Goal: Communication & Community: Answer question/provide support

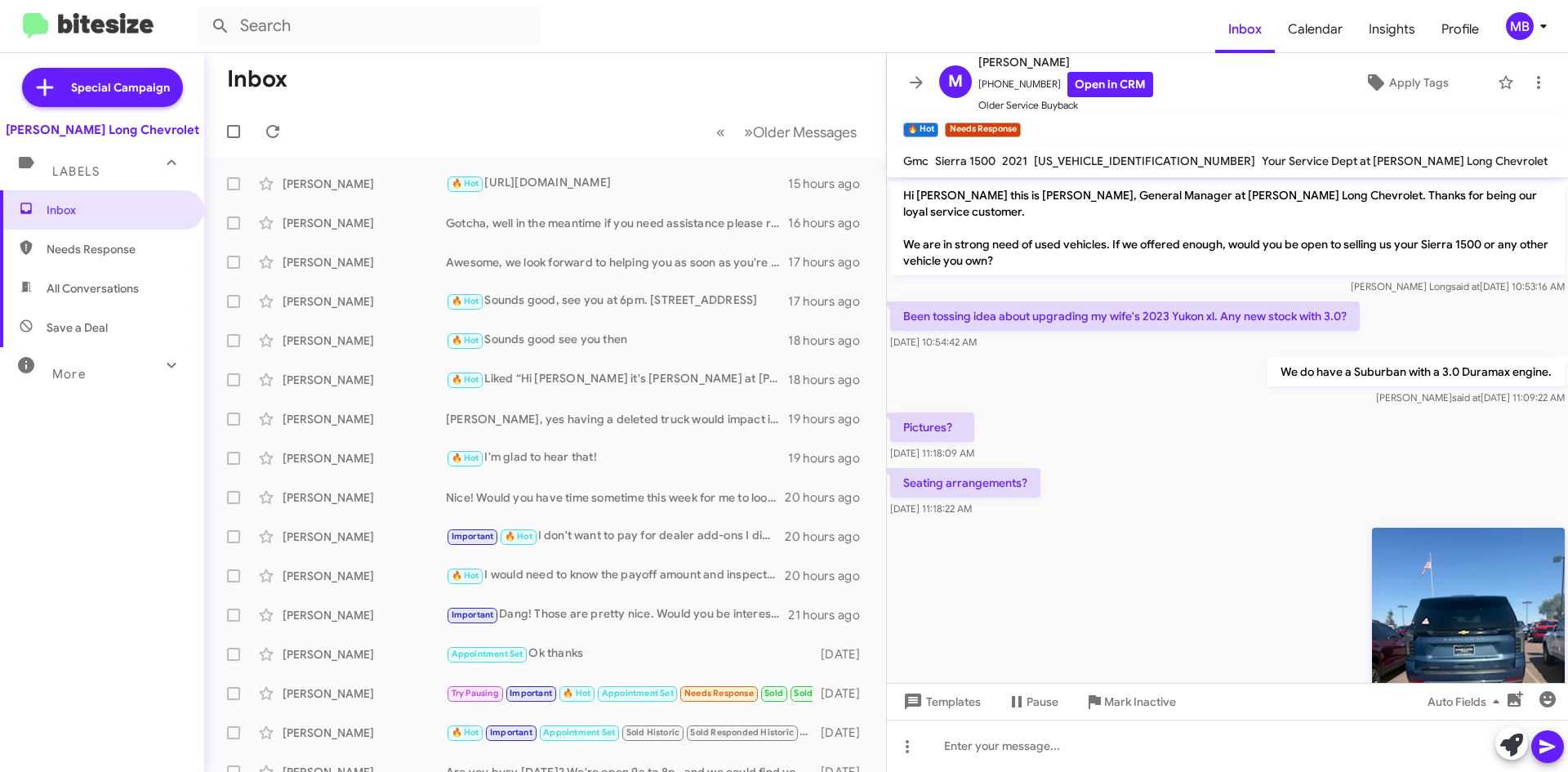
scroll to position [2464, 0]
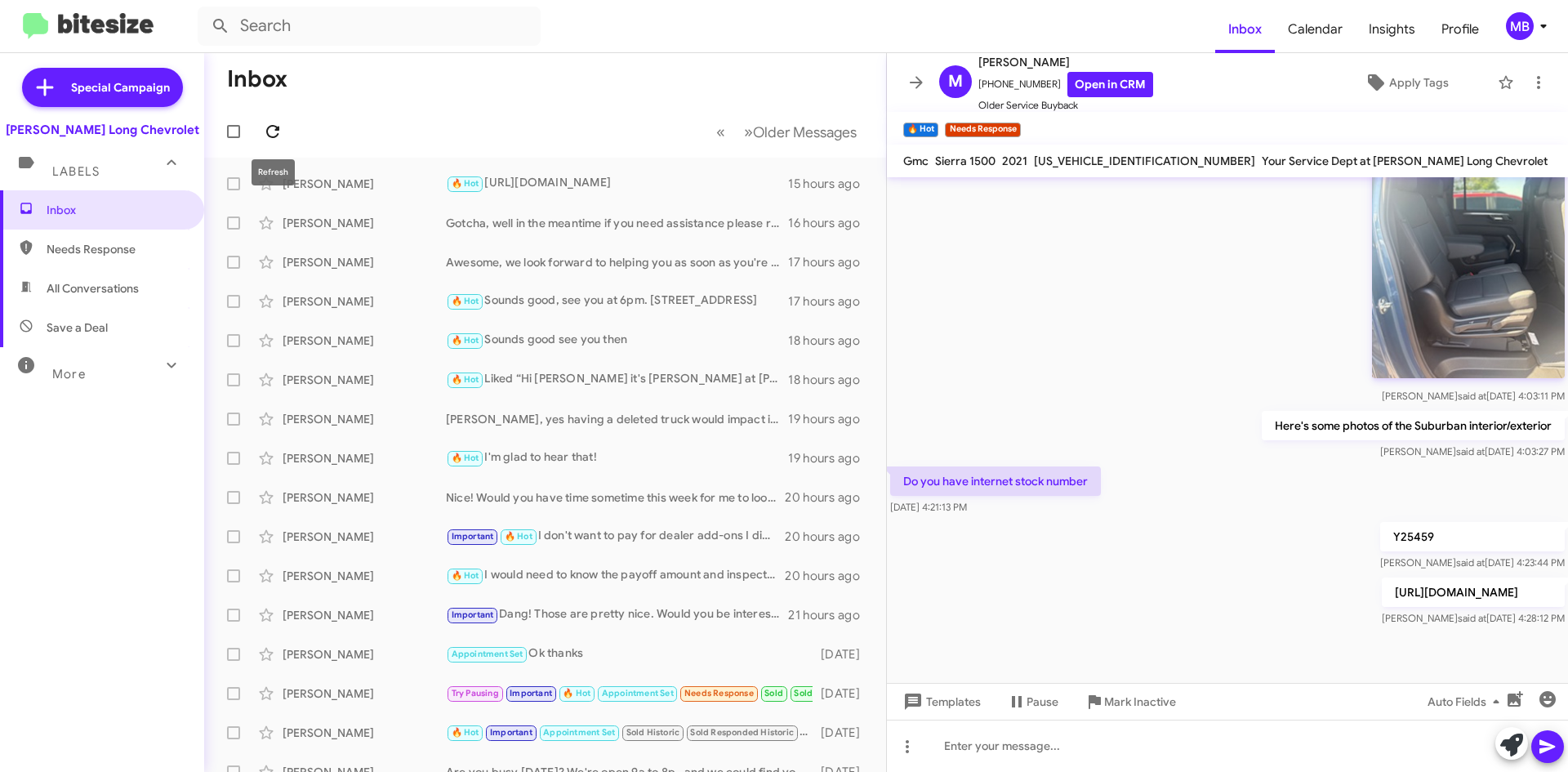
click at [276, 130] on icon at bounding box center [272, 131] width 13 height 13
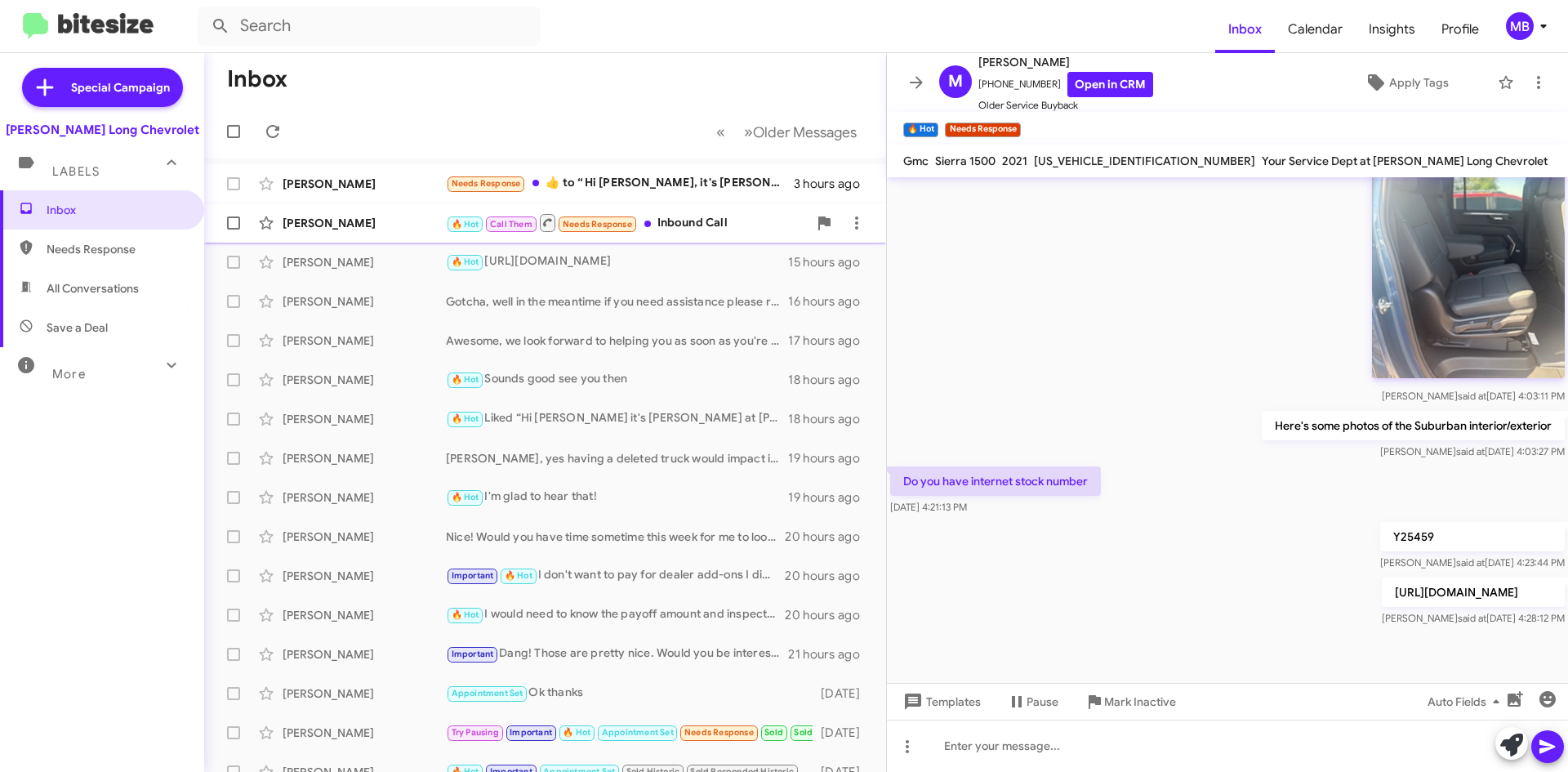
click at [707, 214] on div "🔥 Hot Call Them Needs Response Inbound Call" at bounding box center [627, 222] width 362 height 21
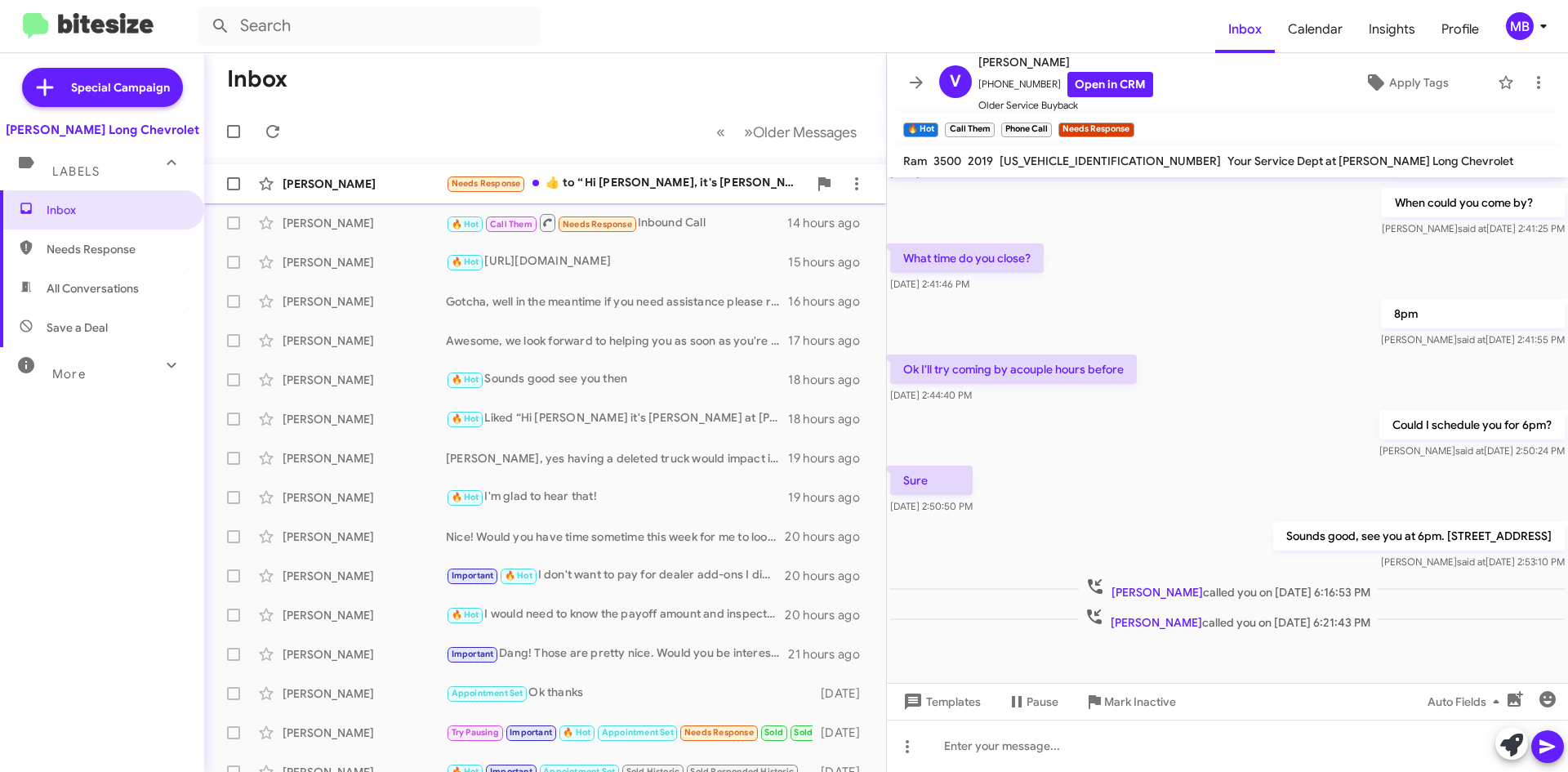
click at [740, 178] on div "Needs Response ​👍​ to “ Hi [PERSON_NAME], it's [PERSON_NAME] at [PERSON_NAME] L…" at bounding box center [627, 184] width 362 height 19
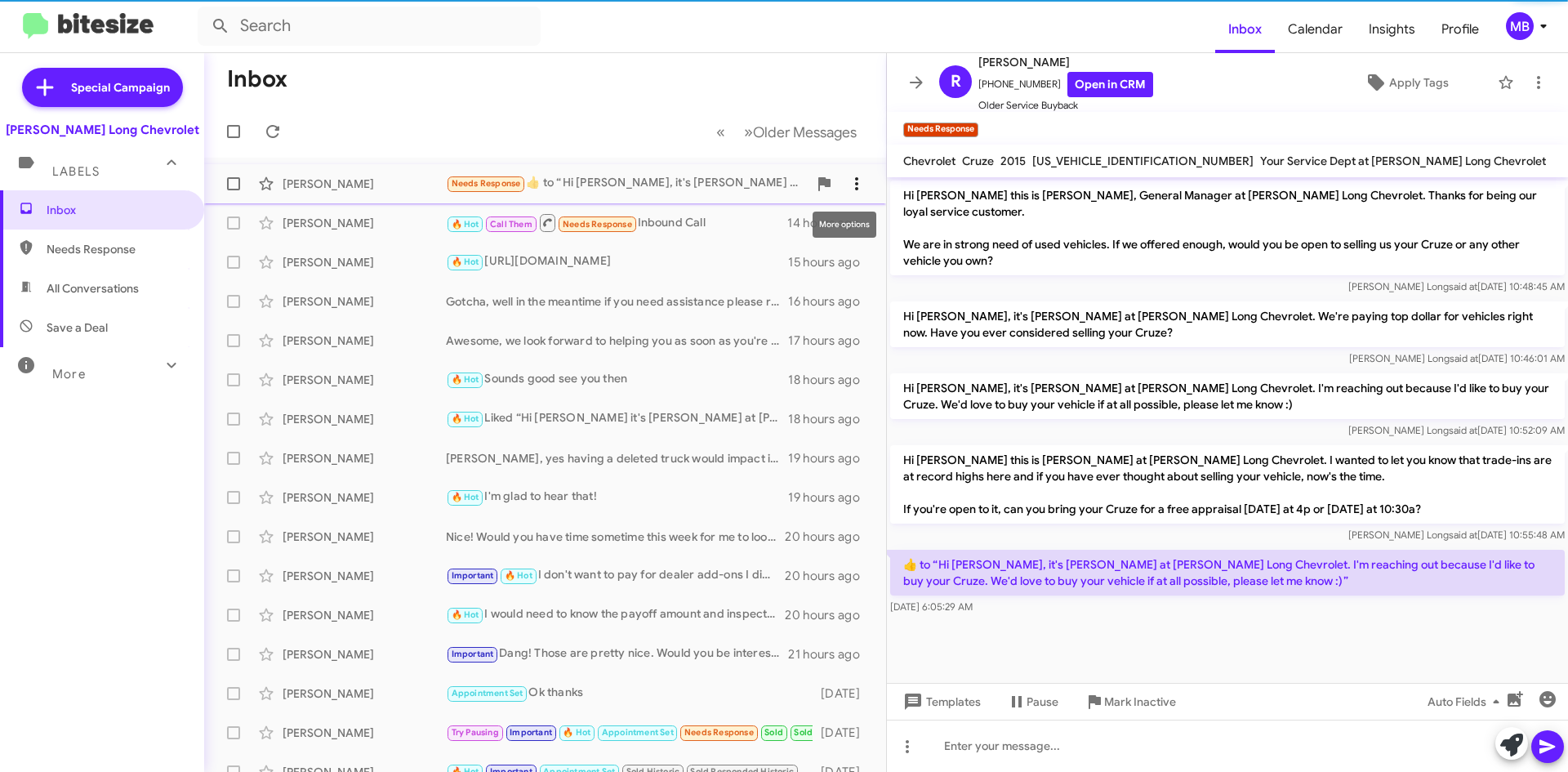
click at [854, 194] on button at bounding box center [857, 184] width 33 height 33
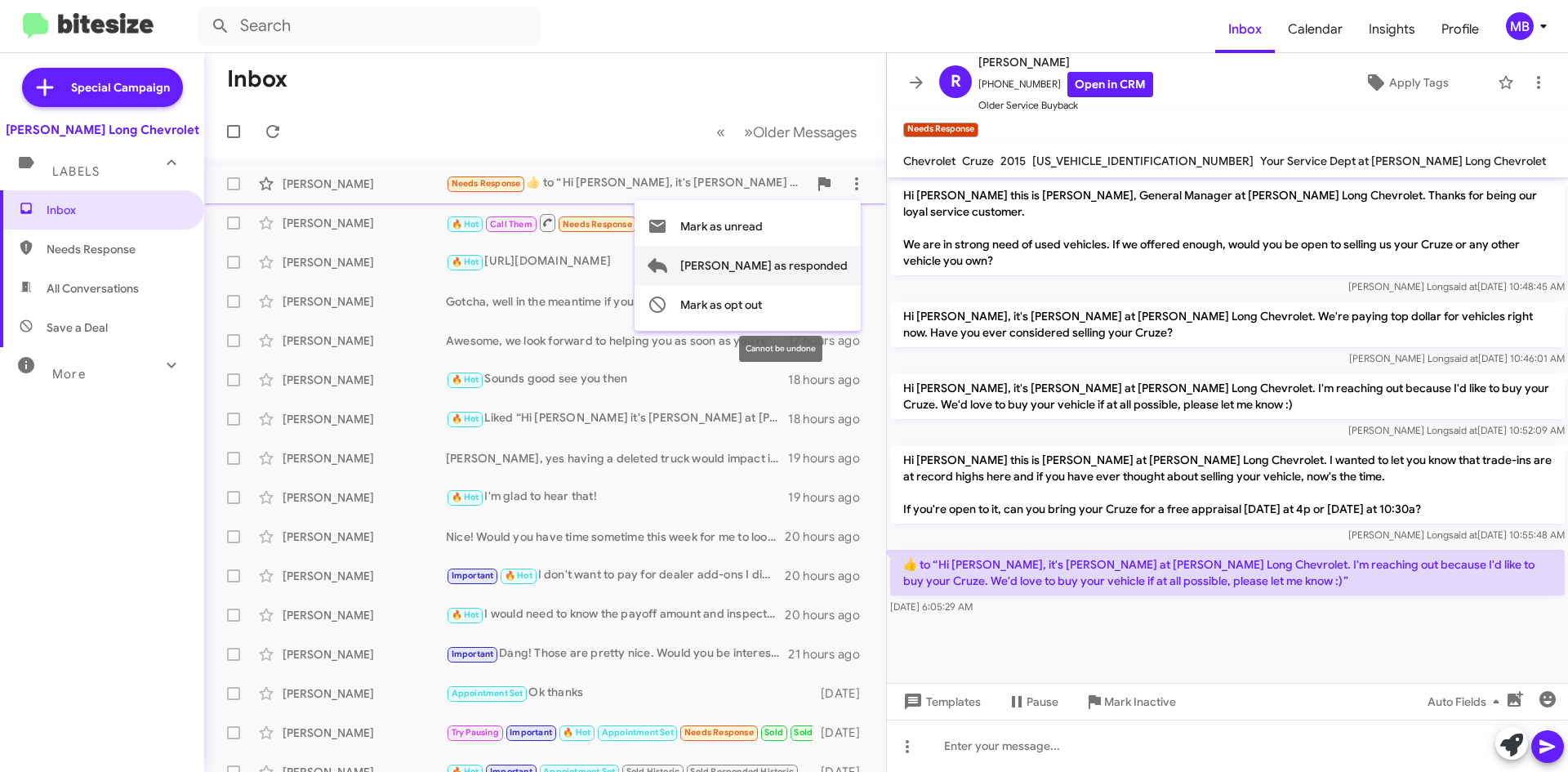
click at [817, 267] on span "[PERSON_NAME] as responded" at bounding box center [763, 266] width 167 height 39
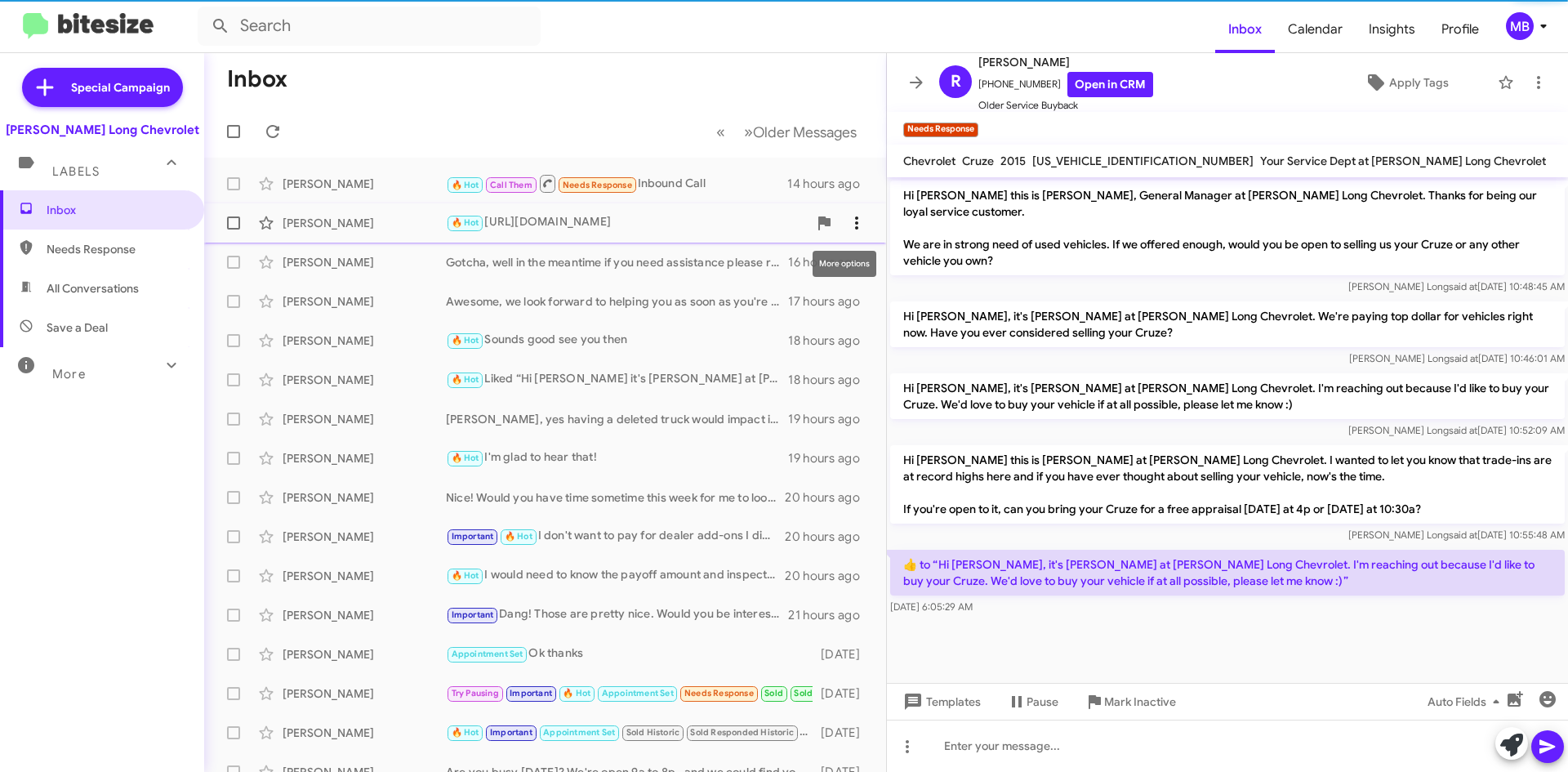
click at [847, 220] on icon at bounding box center [856, 222] width 20 height 20
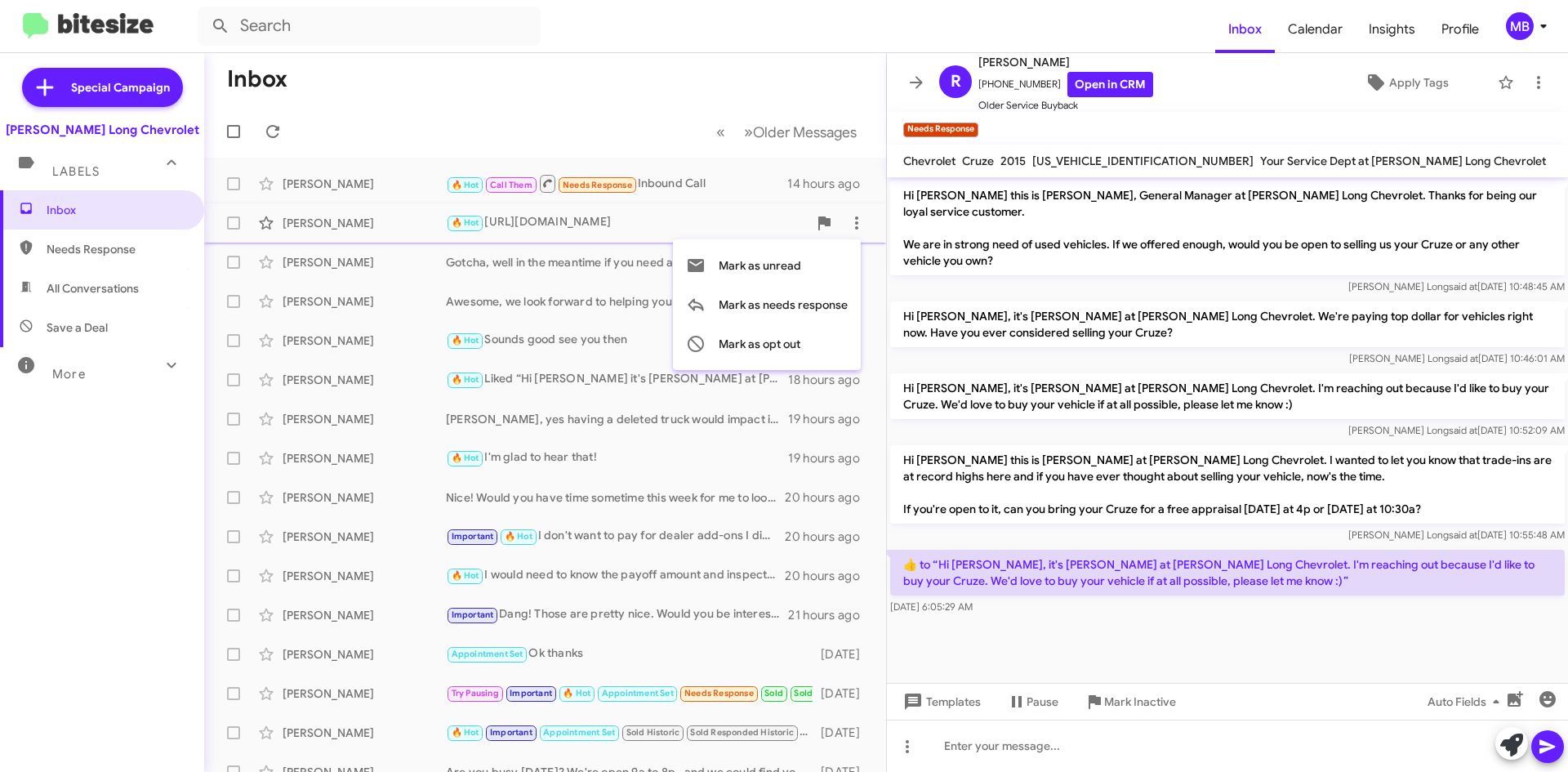
click at [622, 123] on div at bounding box center [784, 386] width 1568 height 772
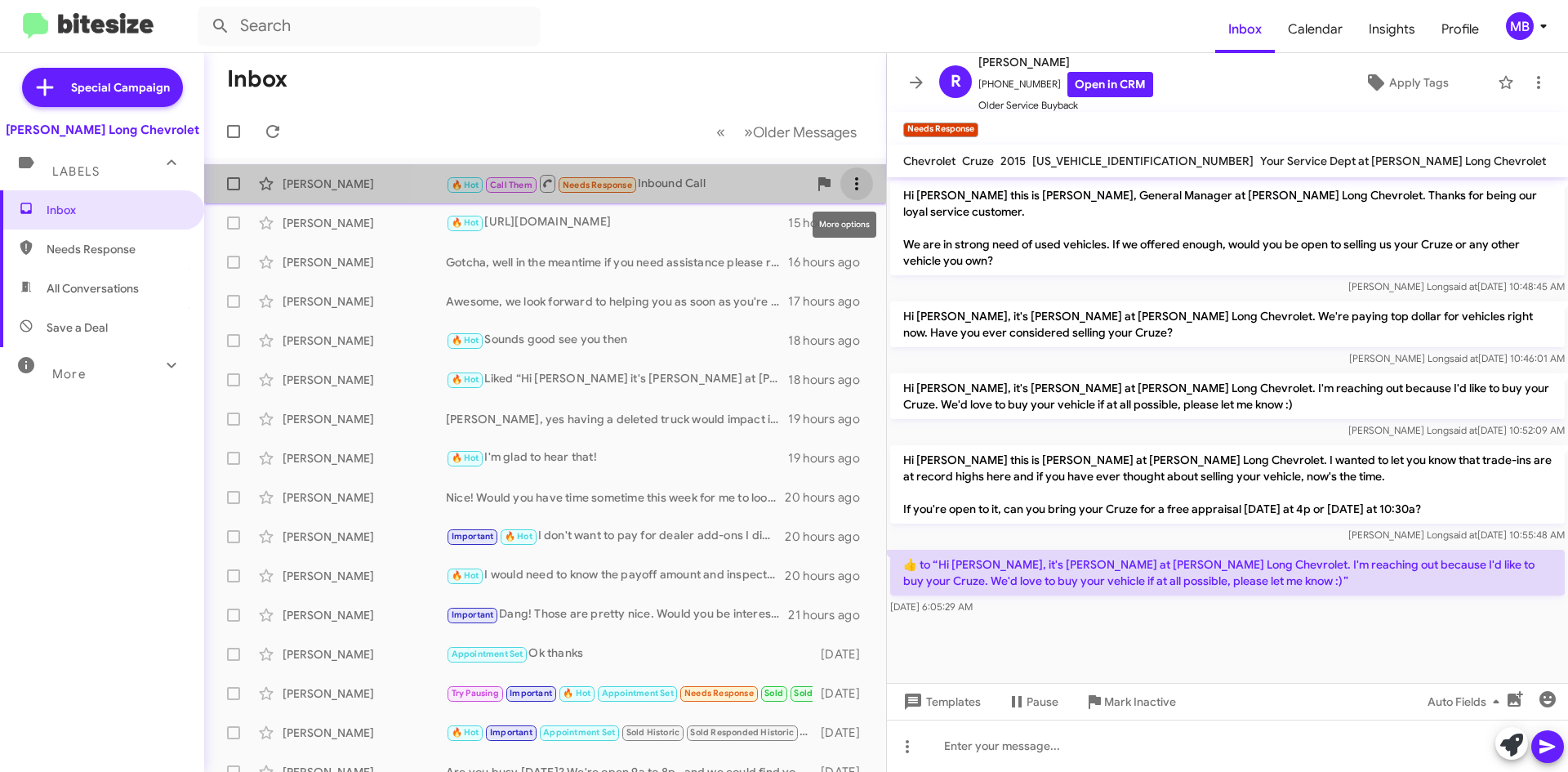
click at [855, 179] on icon at bounding box center [857, 184] width 3 height 13
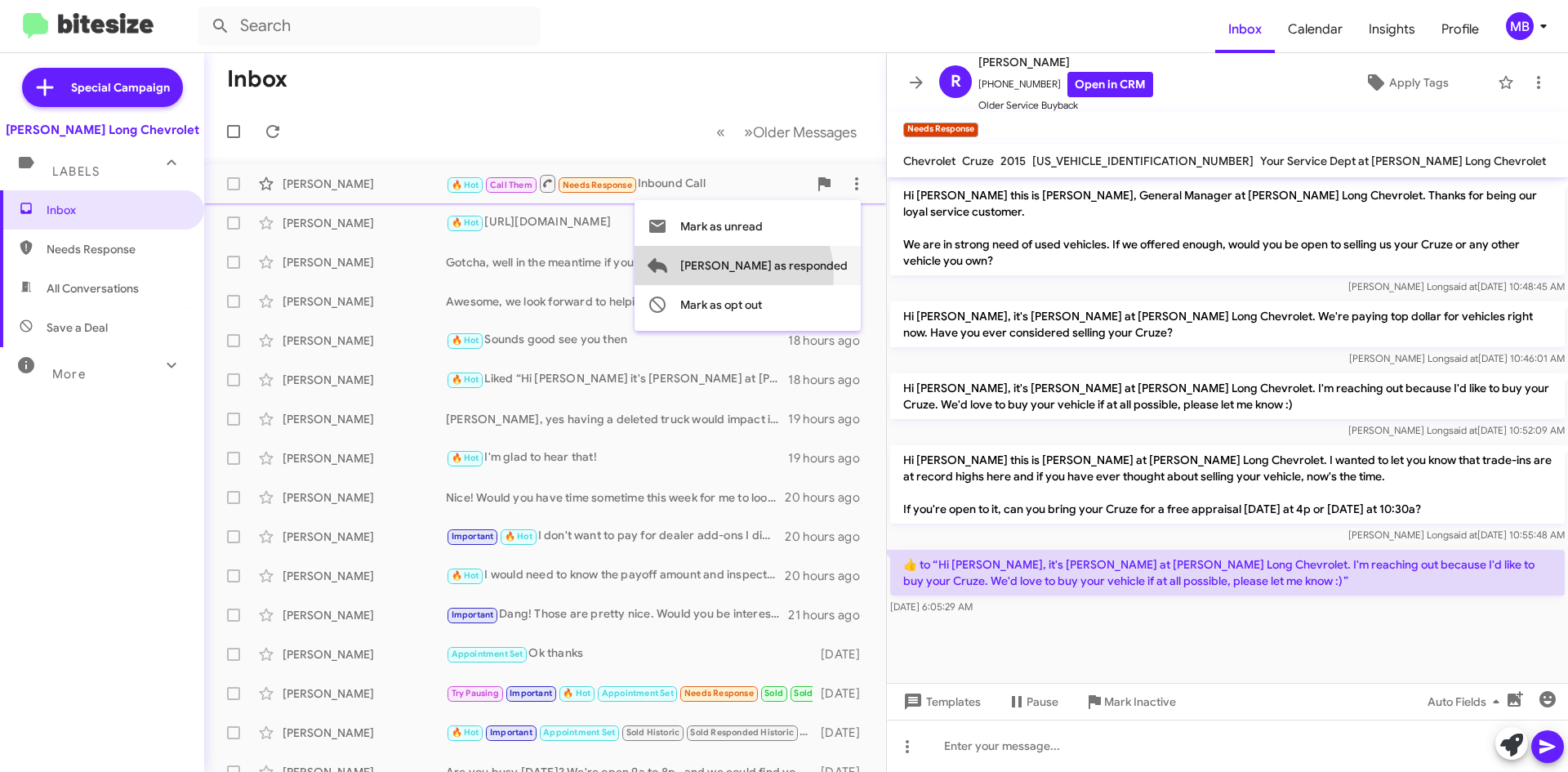
click at [798, 274] on span "[PERSON_NAME] as responded" at bounding box center [763, 266] width 167 height 39
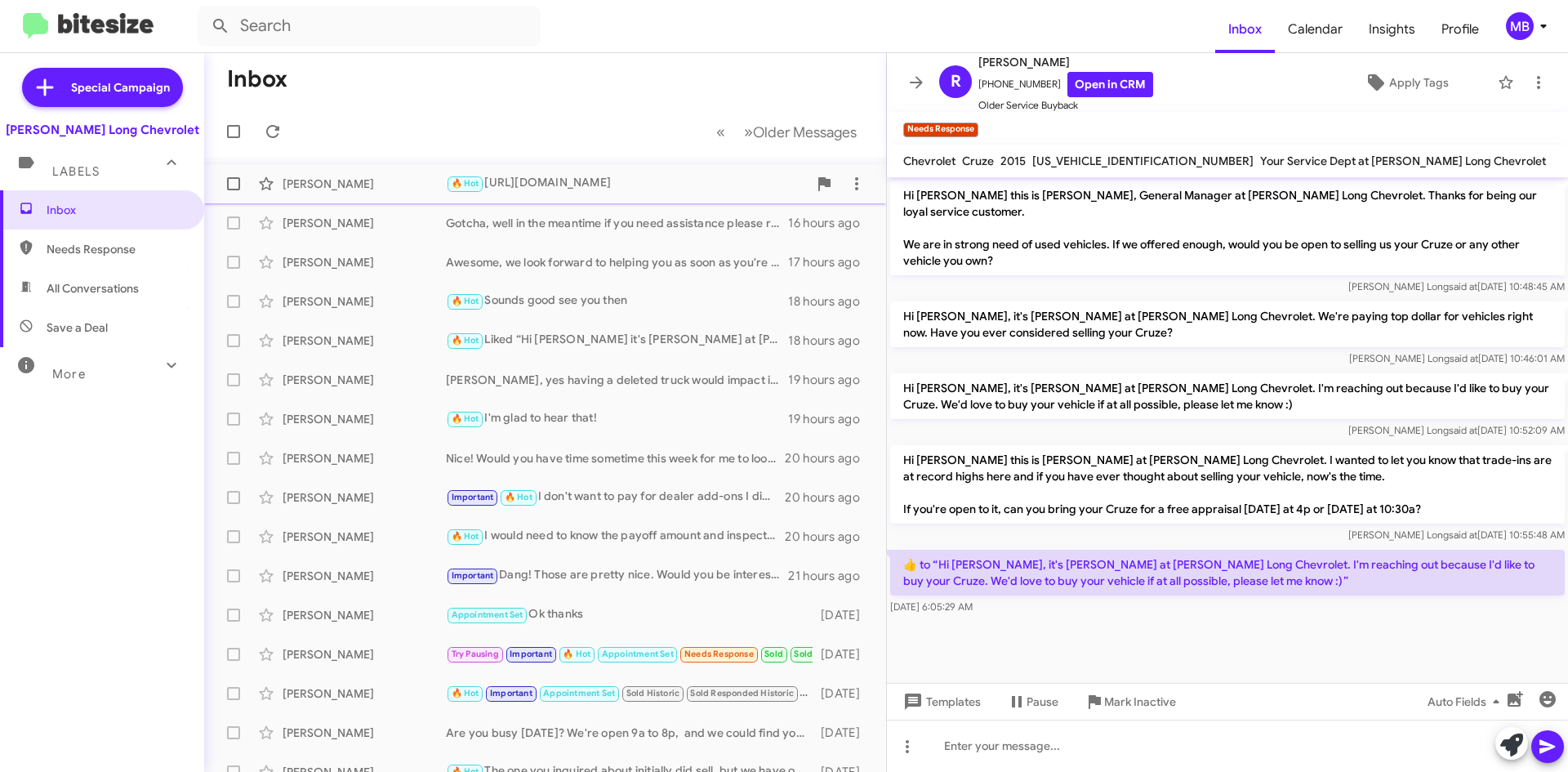
click at [407, 187] on div "[PERSON_NAME]" at bounding box center [364, 184] width 163 height 16
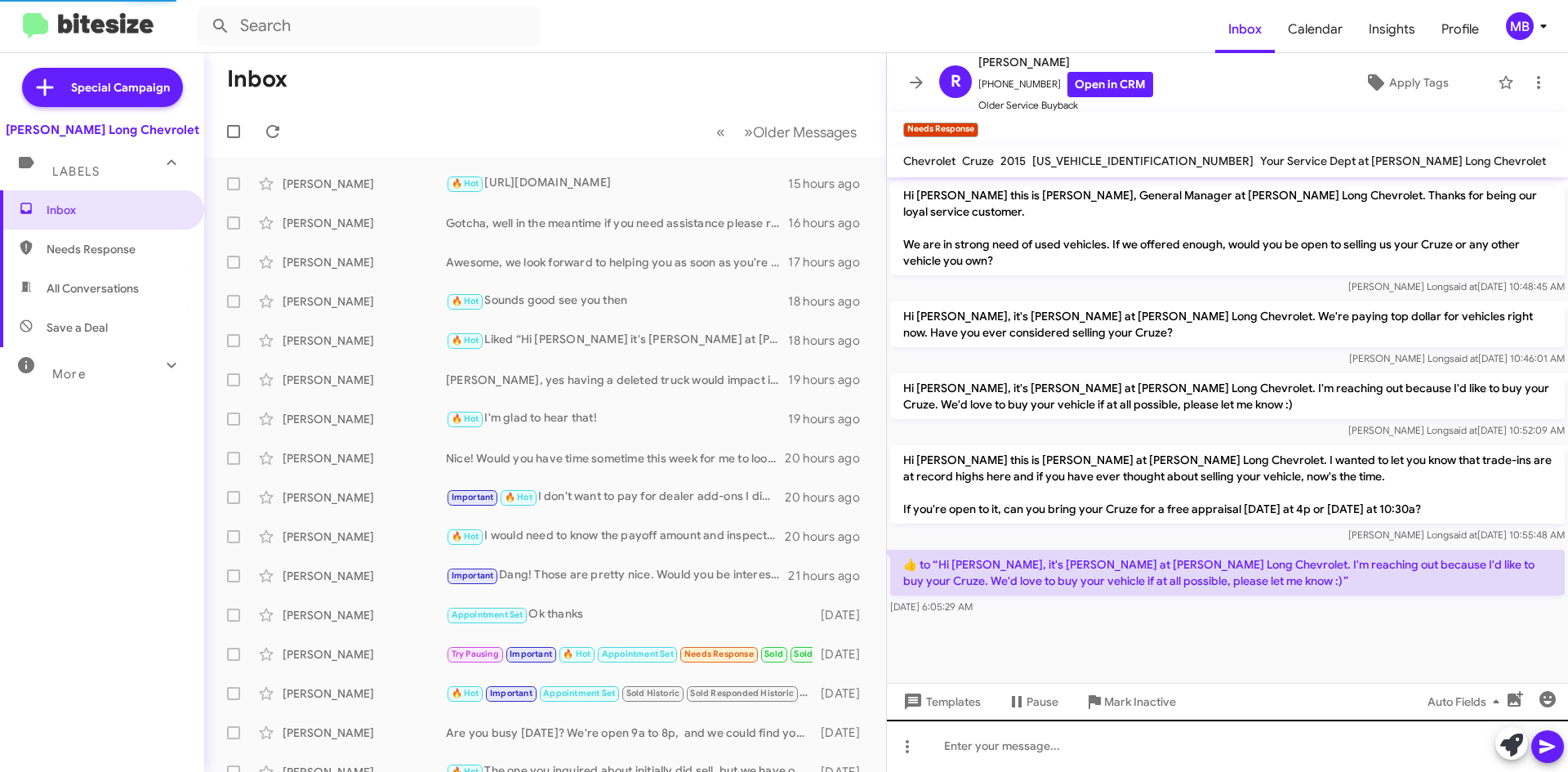
scroll to position [2464, 0]
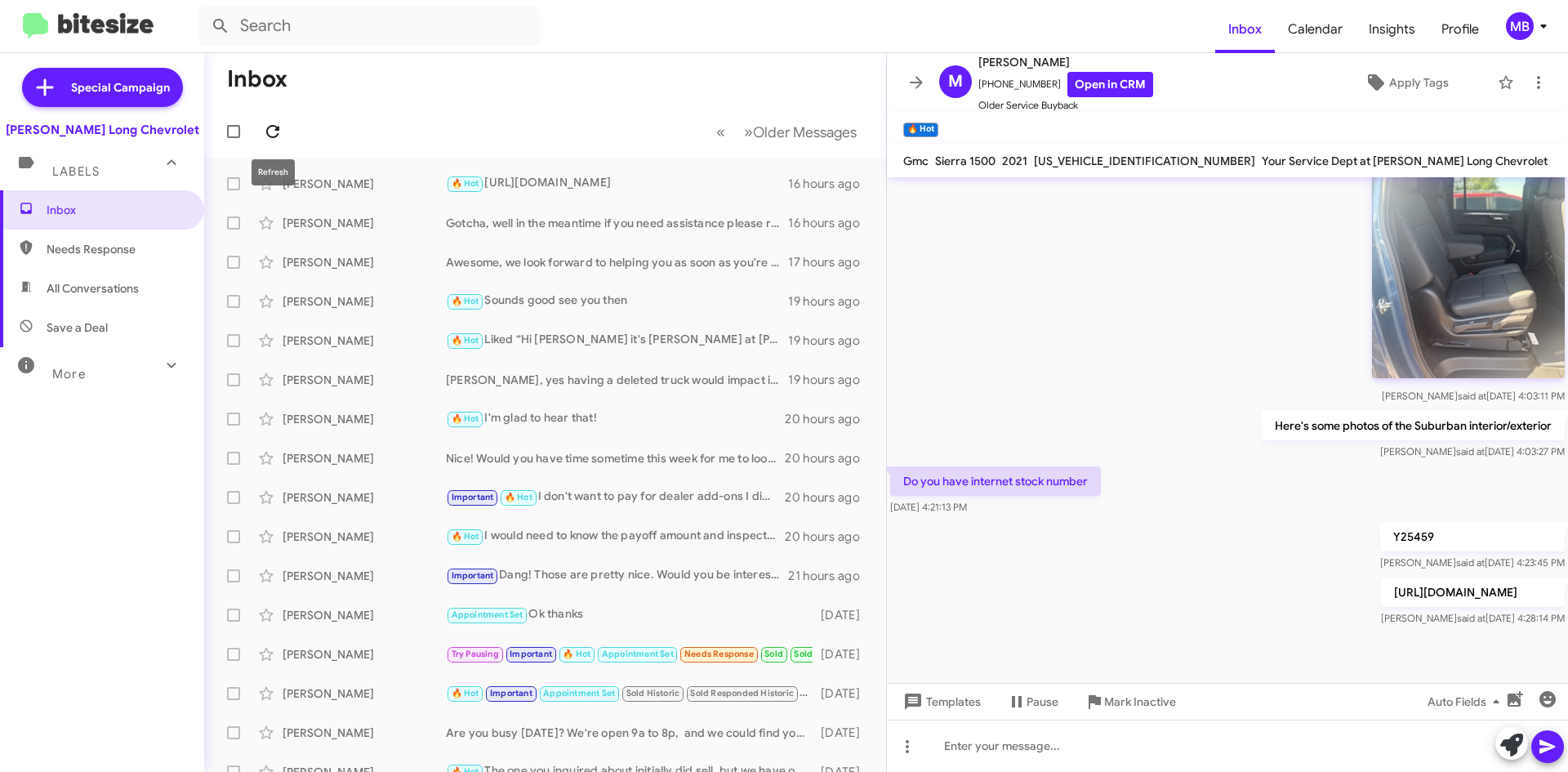
click at [273, 122] on icon at bounding box center [273, 131] width 20 height 20
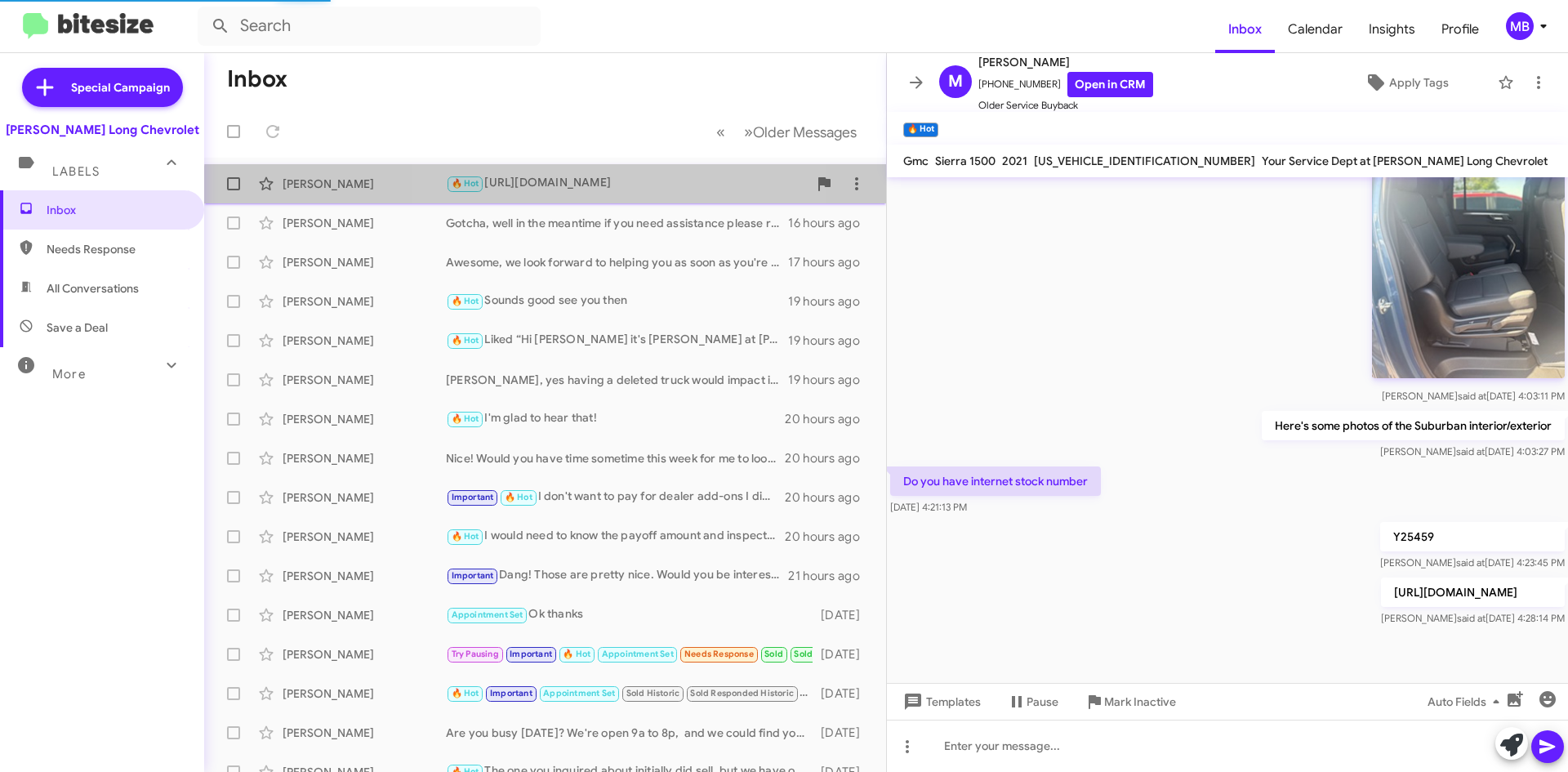
click at [600, 191] on div "🔥 Hot [URL][DOMAIN_NAME]" at bounding box center [627, 184] width 362 height 19
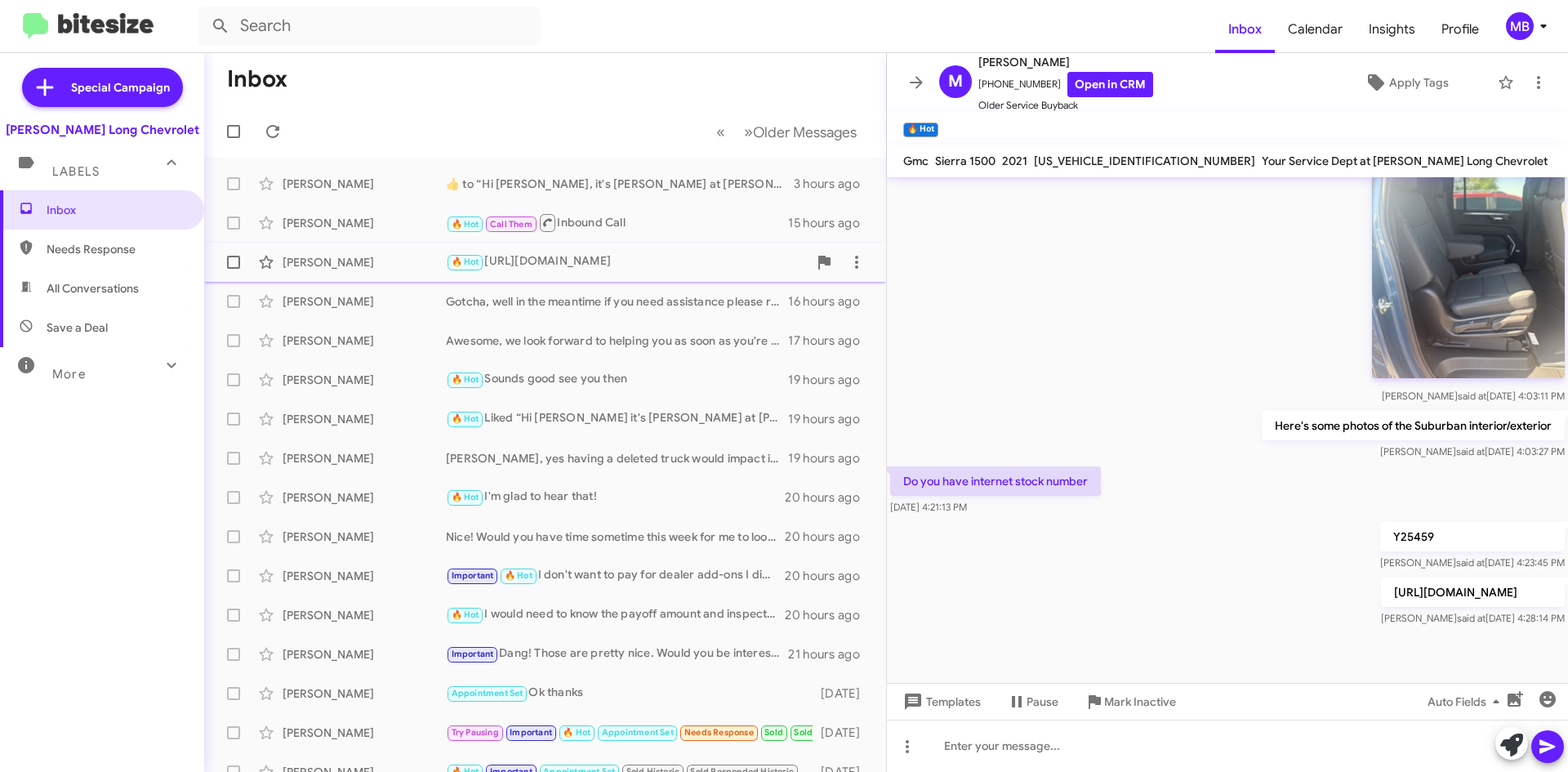
click at [387, 259] on div "[PERSON_NAME]" at bounding box center [364, 262] width 163 height 16
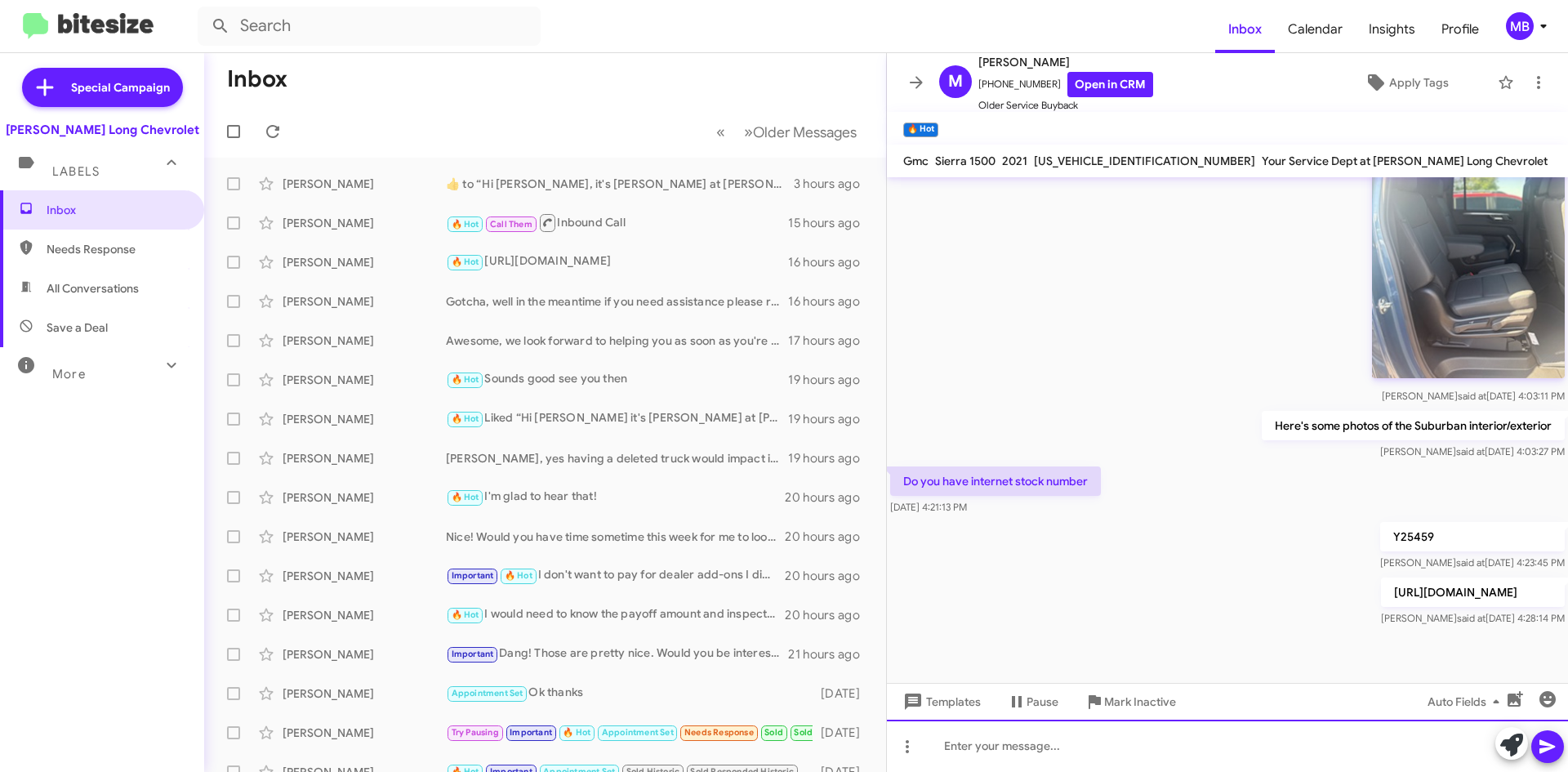
click at [1083, 747] on div at bounding box center [1227, 745] width 681 height 52
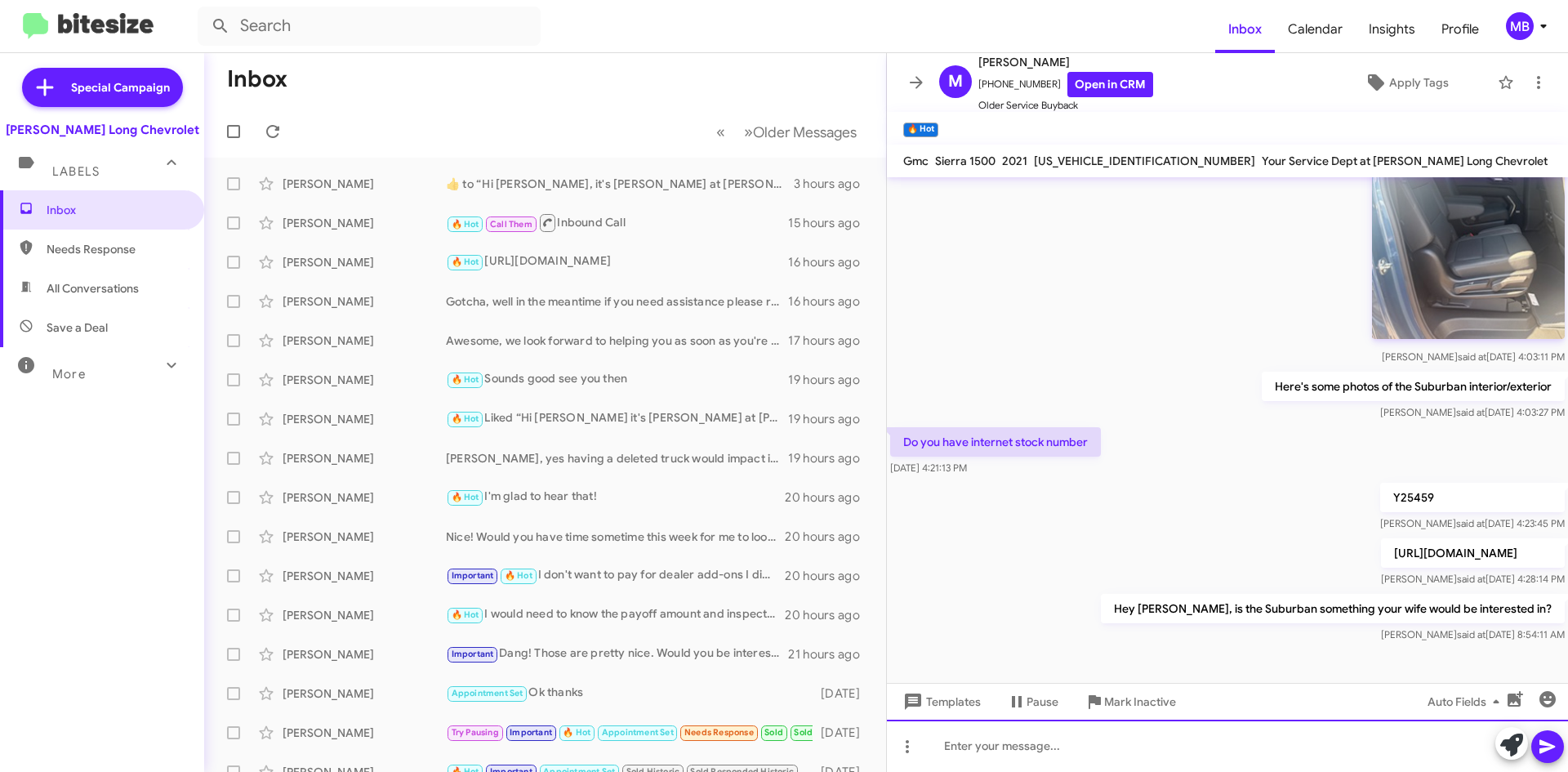
scroll to position [2524, 0]
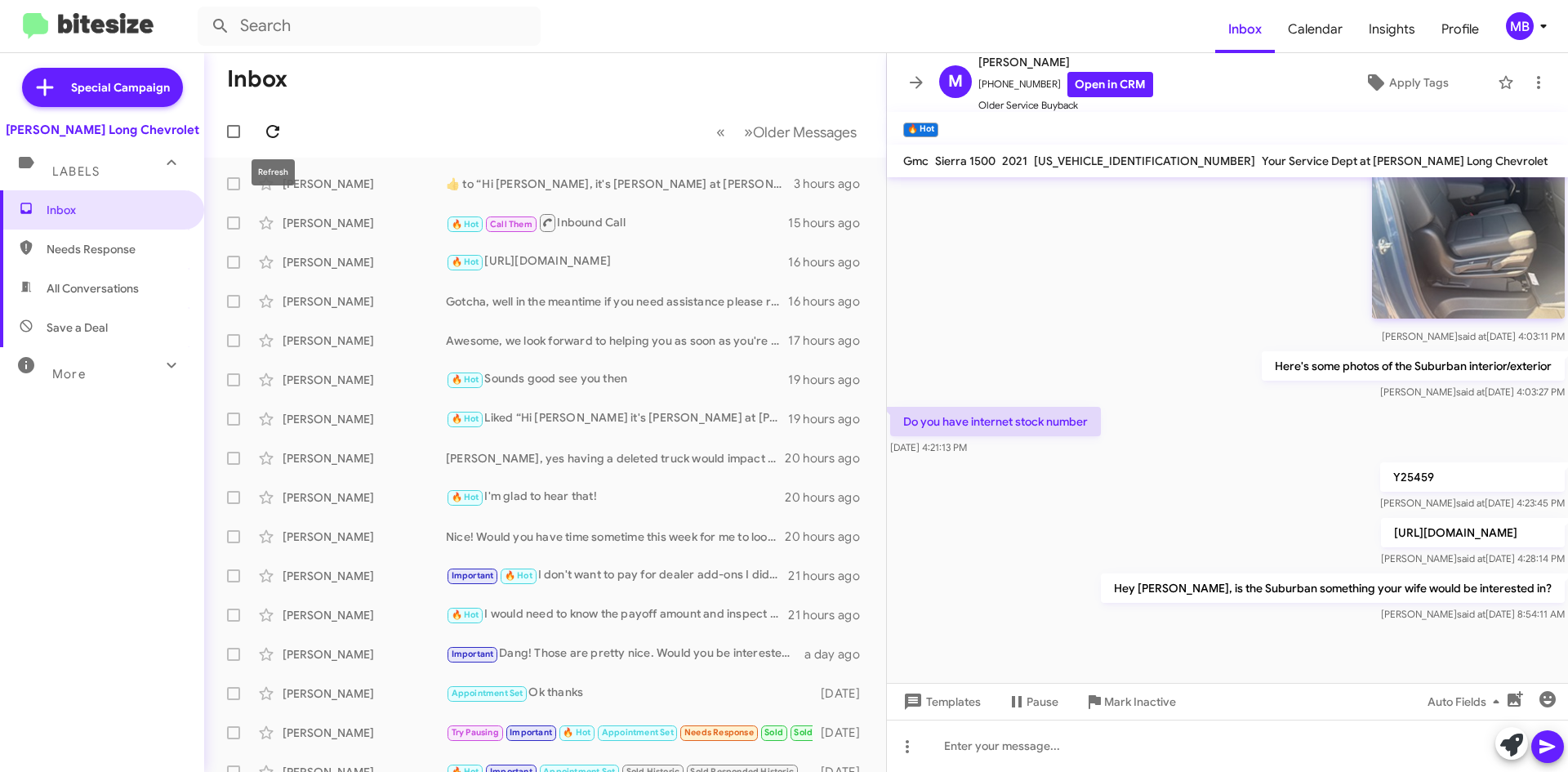
click at [286, 136] on span at bounding box center [273, 131] width 33 height 20
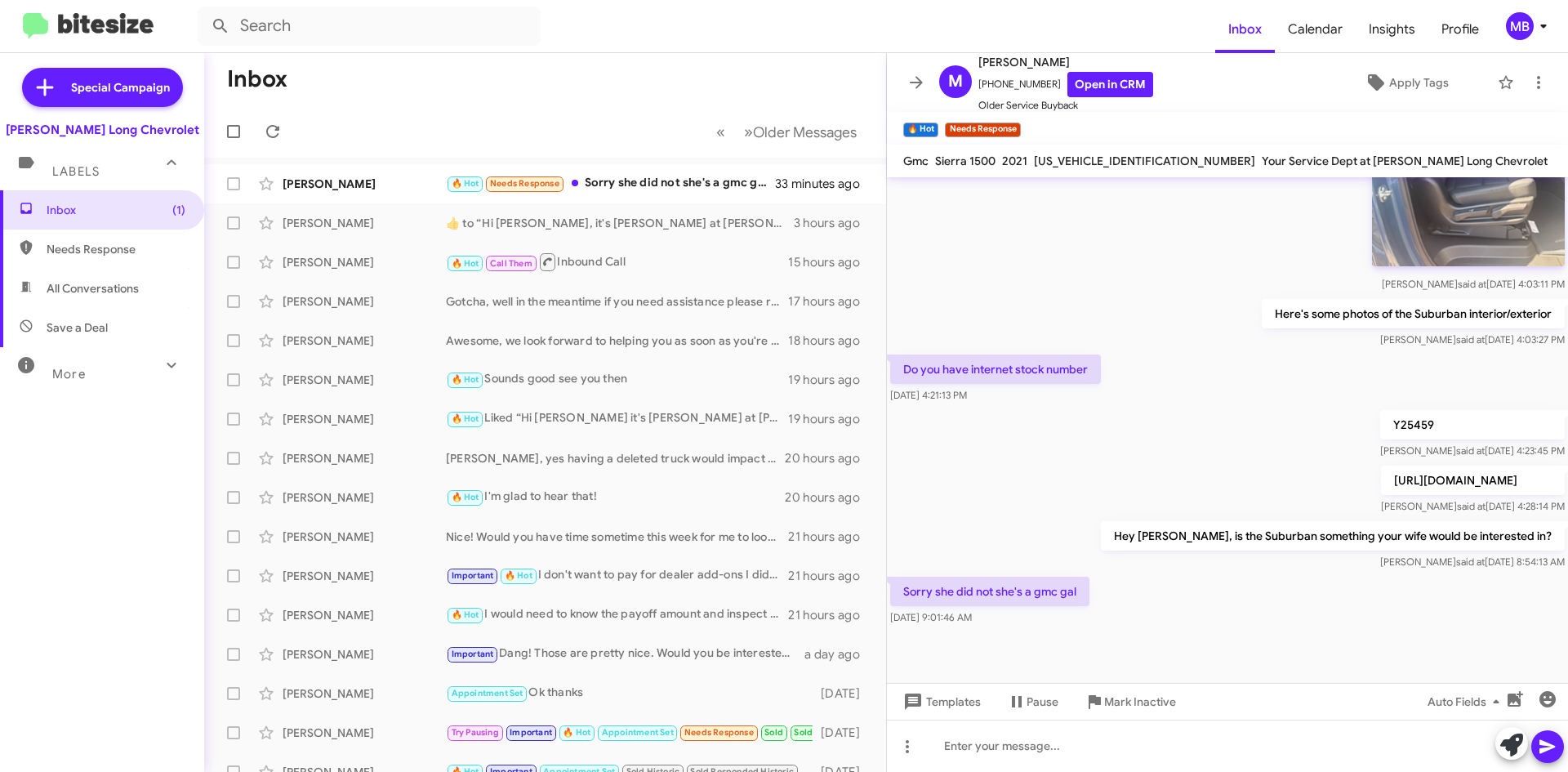
scroll to position [2584, 0]
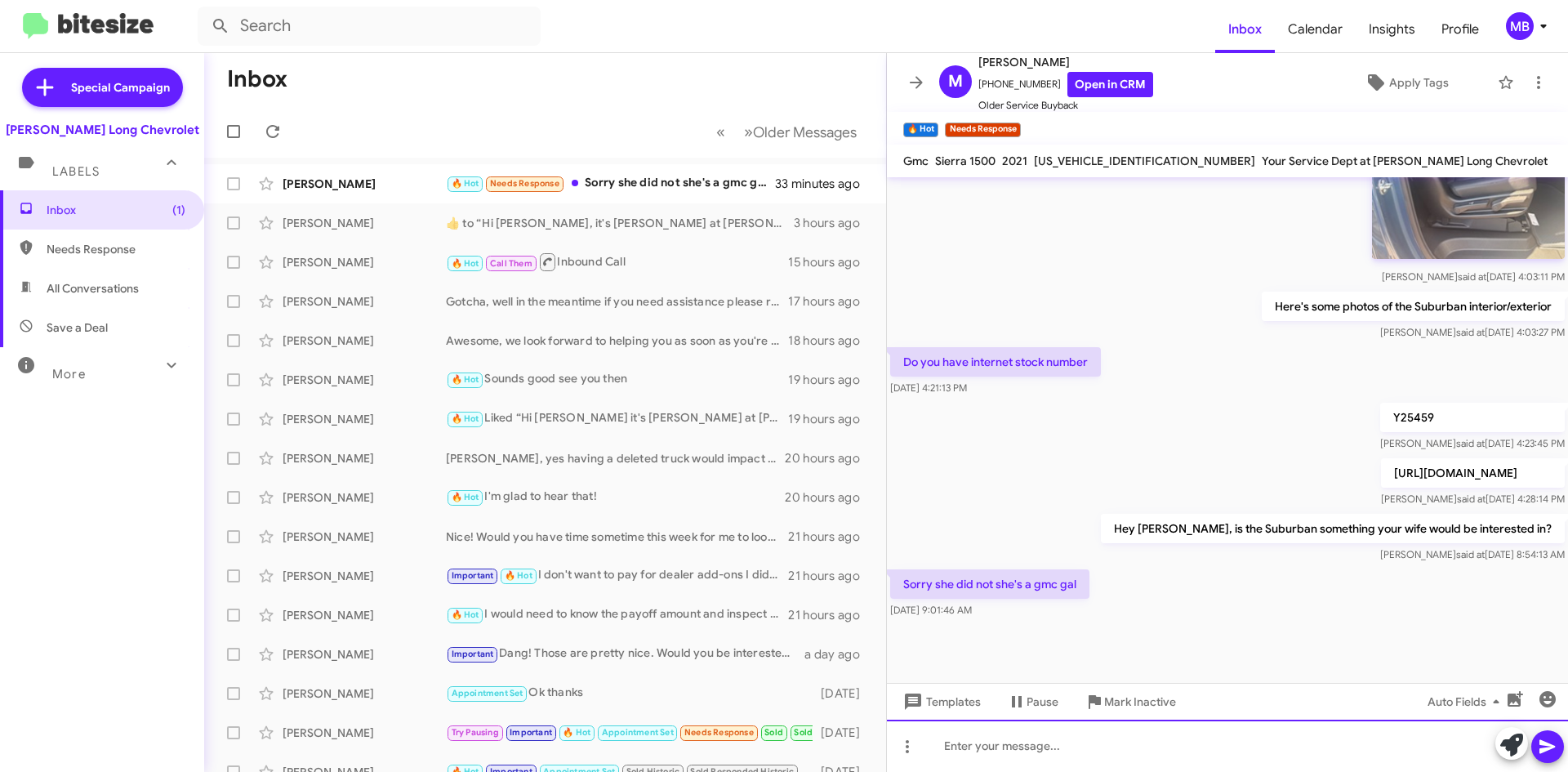
drag, startPoint x: 1248, startPoint y: 739, endPoint x: 1153, endPoint y: 672, distance: 116.2
click at [1247, 738] on div at bounding box center [1227, 745] width 681 height 52
click at [1009, 763] on div at bounding box center [1227, 745] width 681 height 52
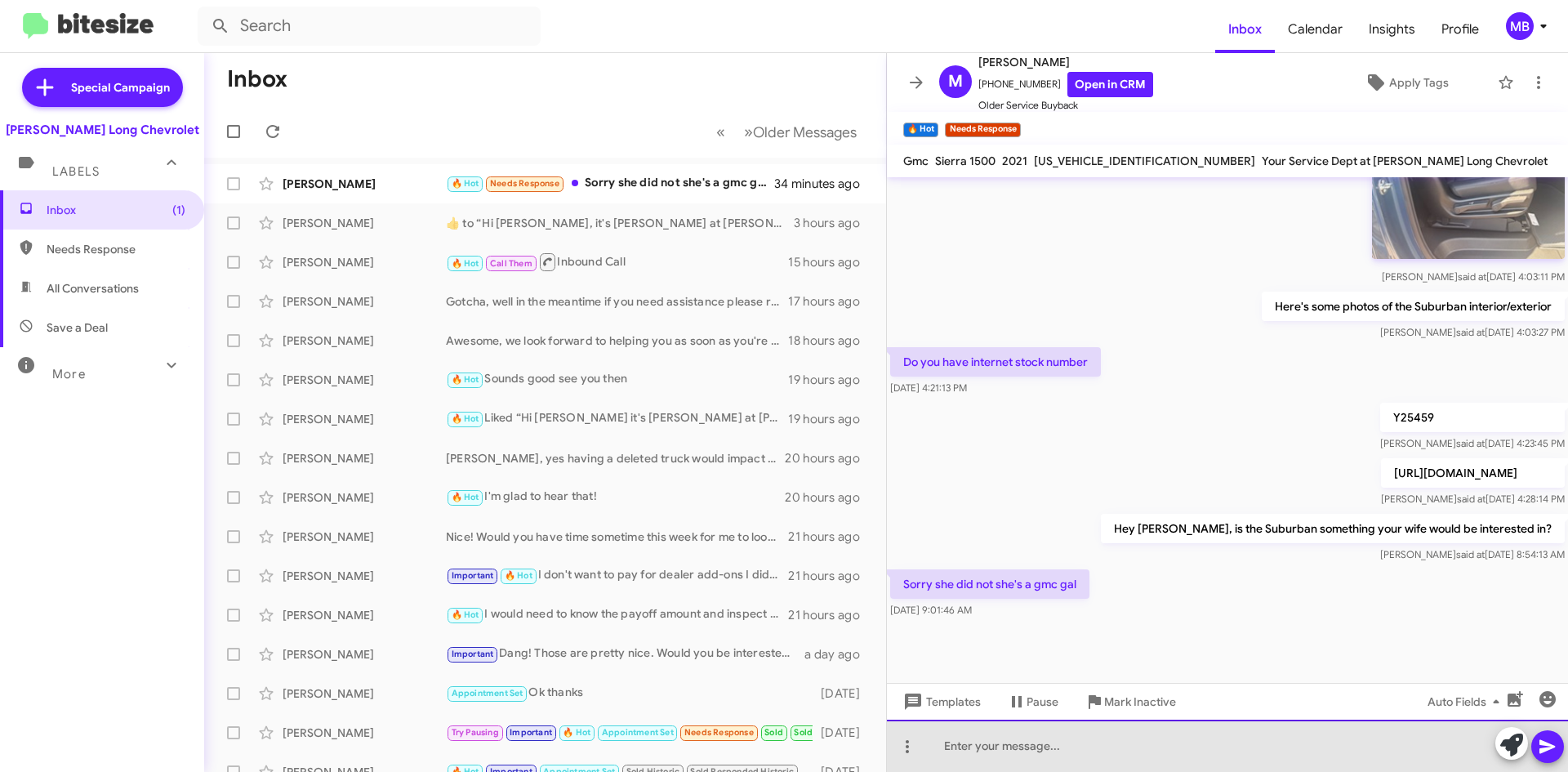
click at [1043, 732] on div at bounding box center [1227, 745] width 681 height 52
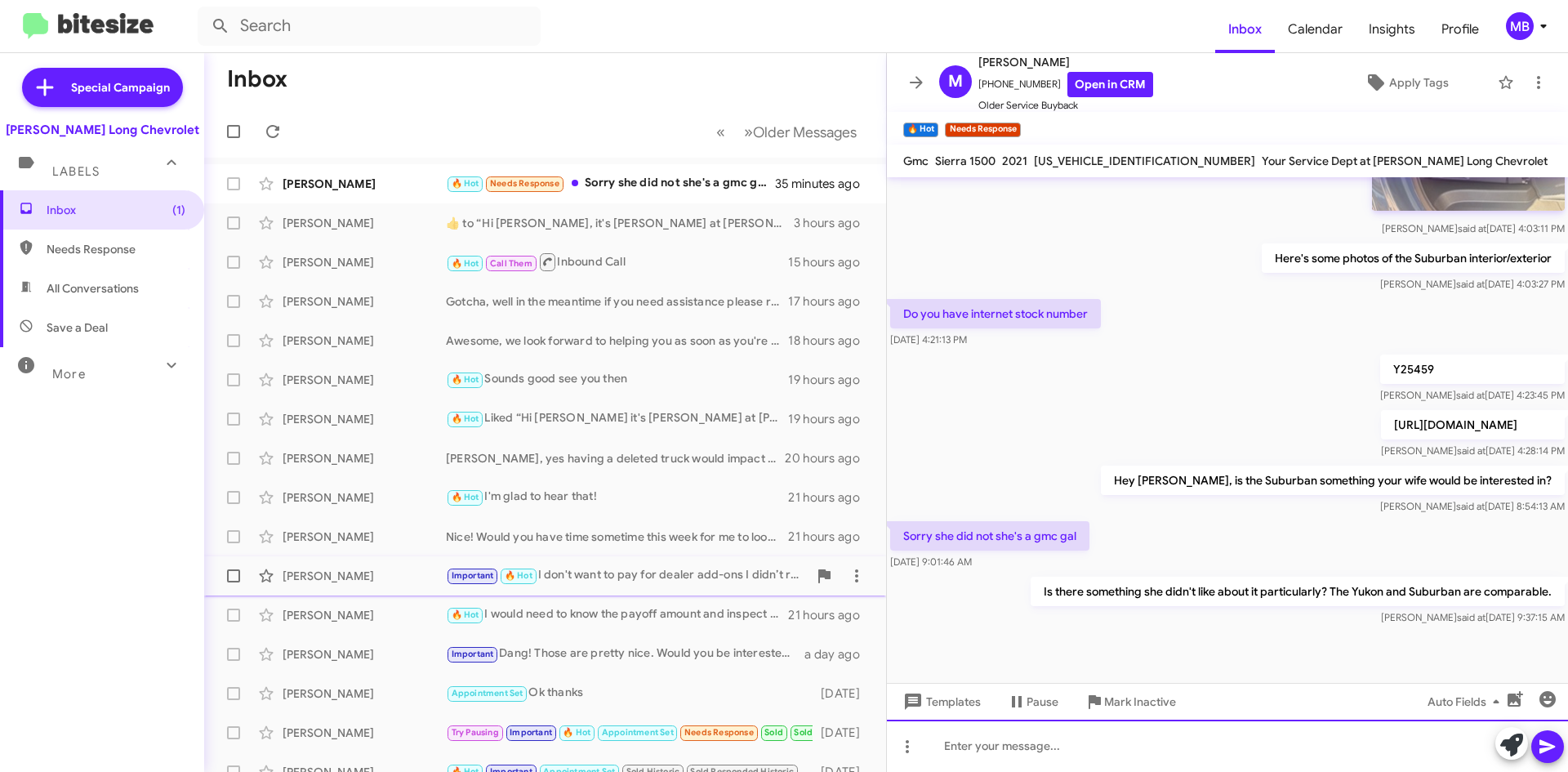
scroll to position [2643, 0]
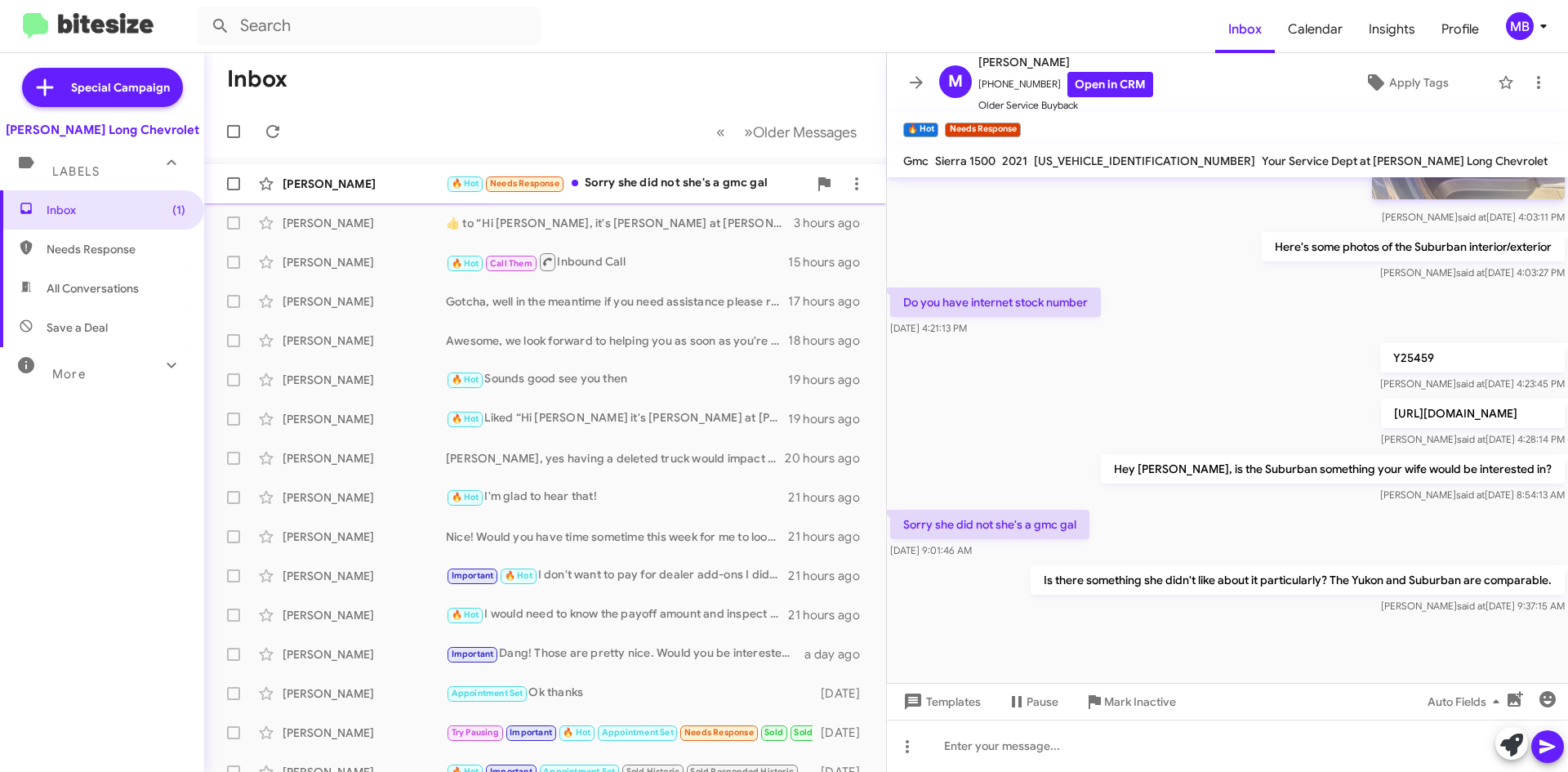
click at [678, 177] on div "🔥 Hot Needs Response Sorry she did not she's a gmc gal" at bounding box center [627, 184] width 362 height 19
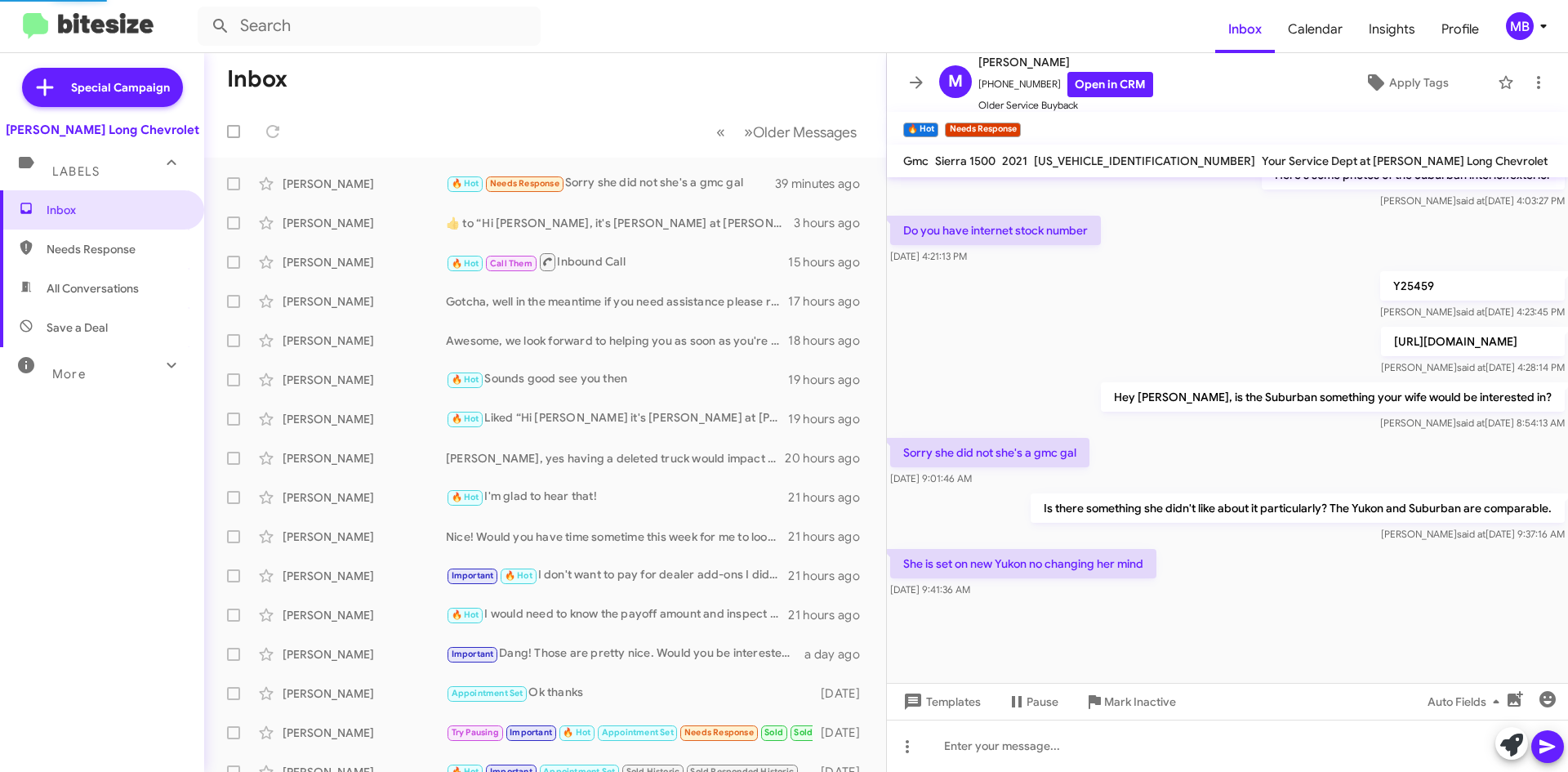
scroll to position [2594, 0]
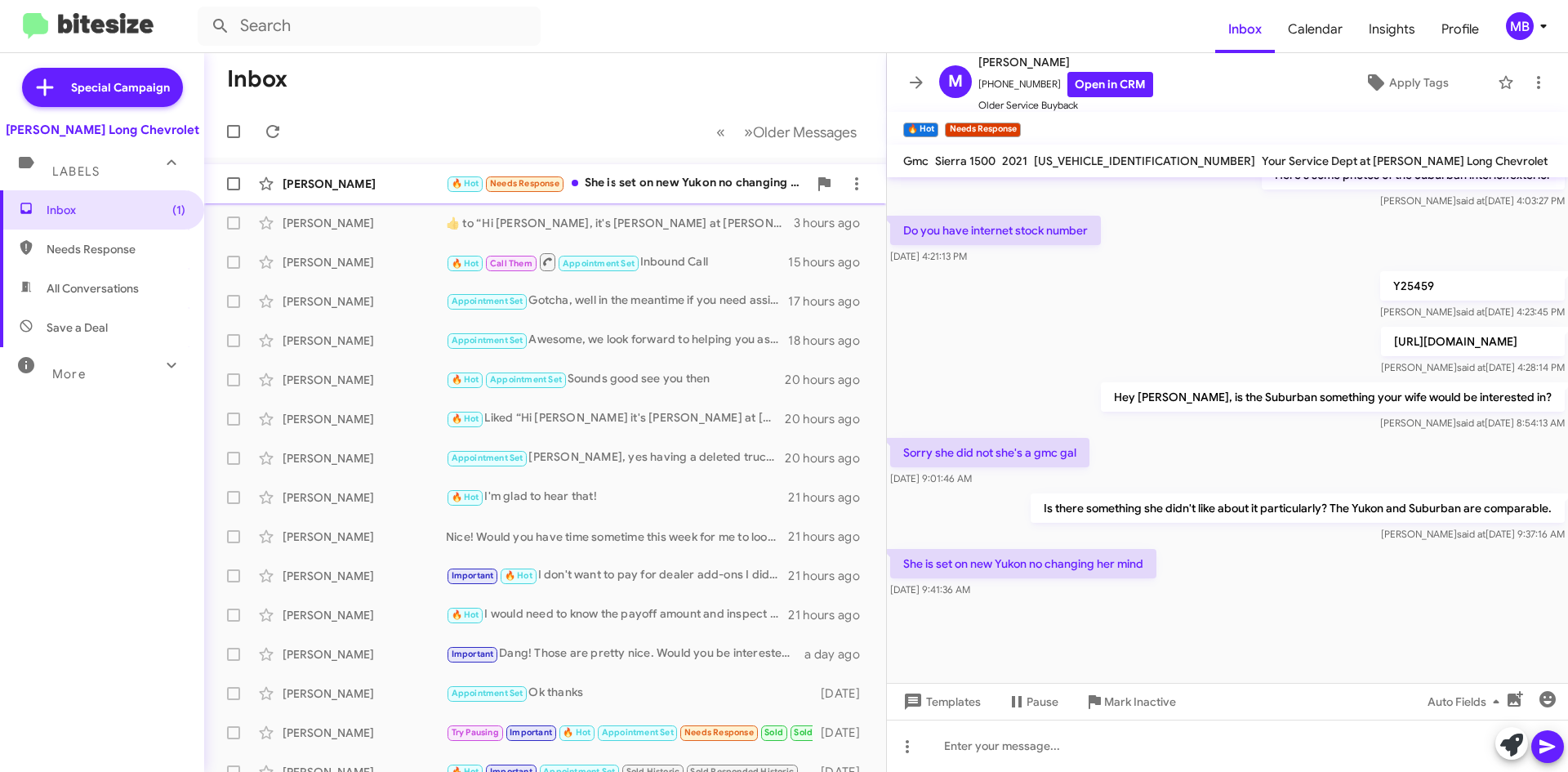
click at [639, 186] on div "🔥 Hot Needs Response She is set on new Yukon no changing her mind" at bounding box center [627, 184] width 362 height 19
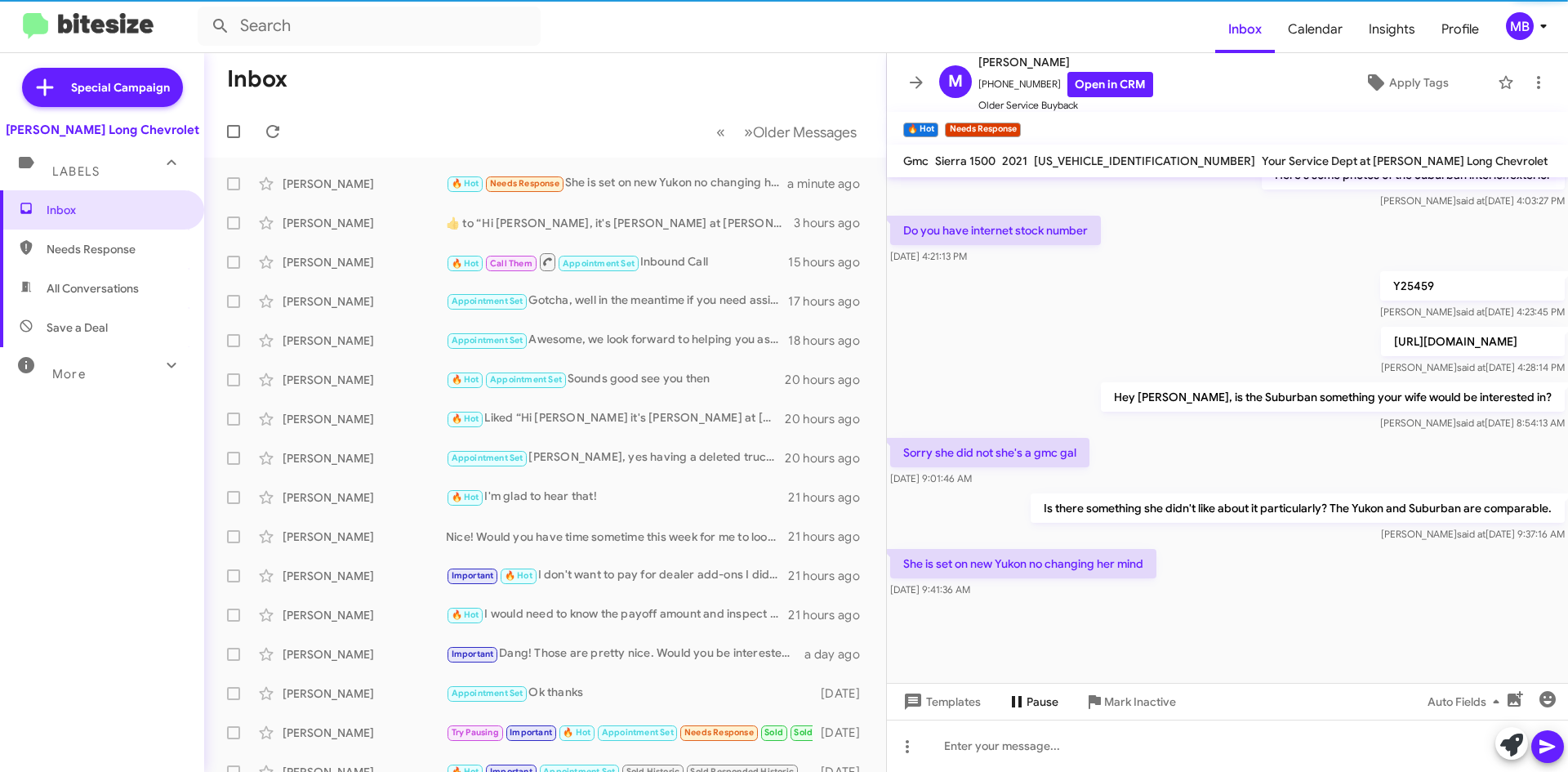
click at [1053, 715] on span "Pause" at bounding box center [1042, 702] width 32 height 29
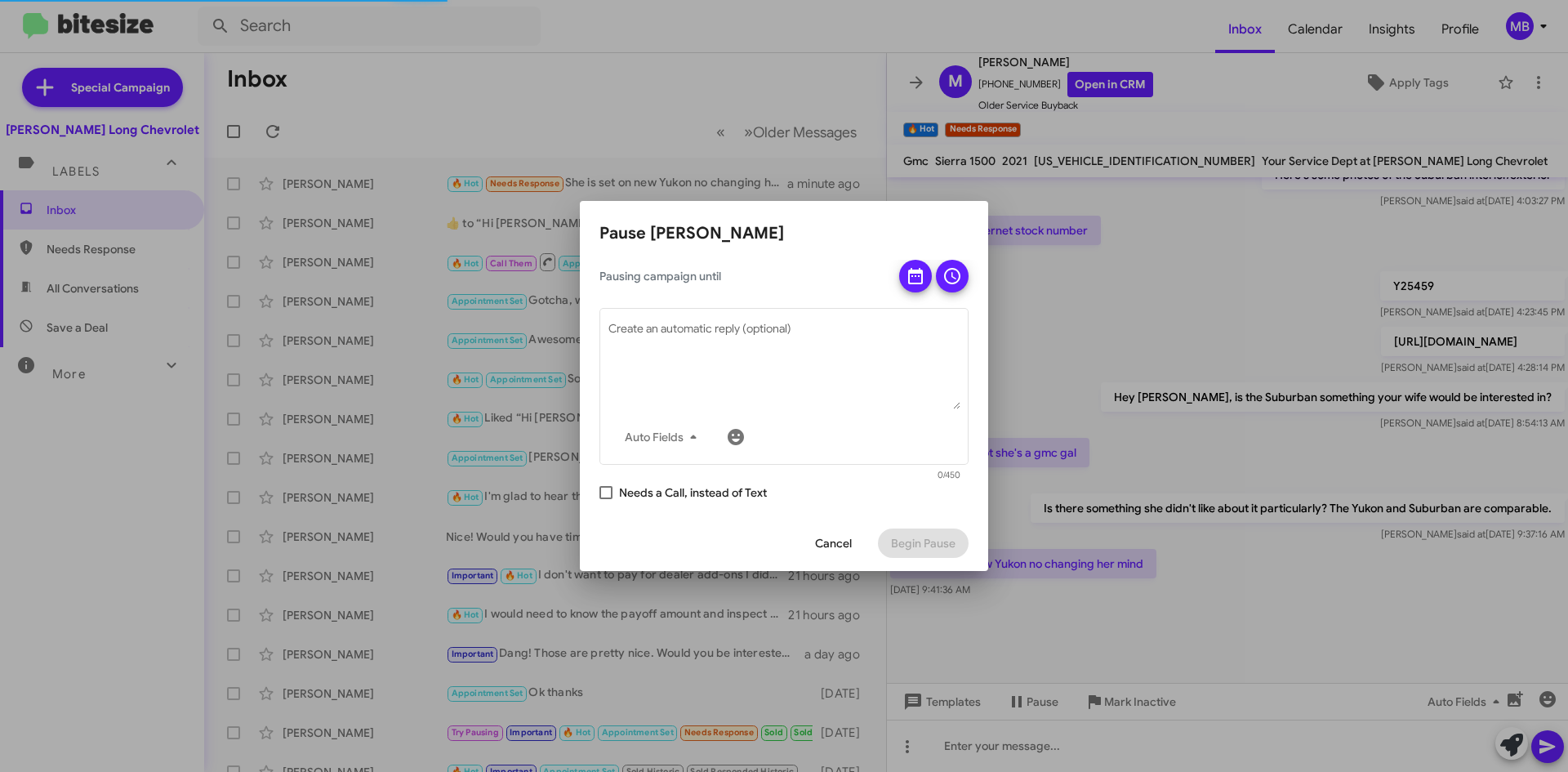
click at [850, 551] on span "Cancel" at bounding box center [833, 543] width 37 height 29
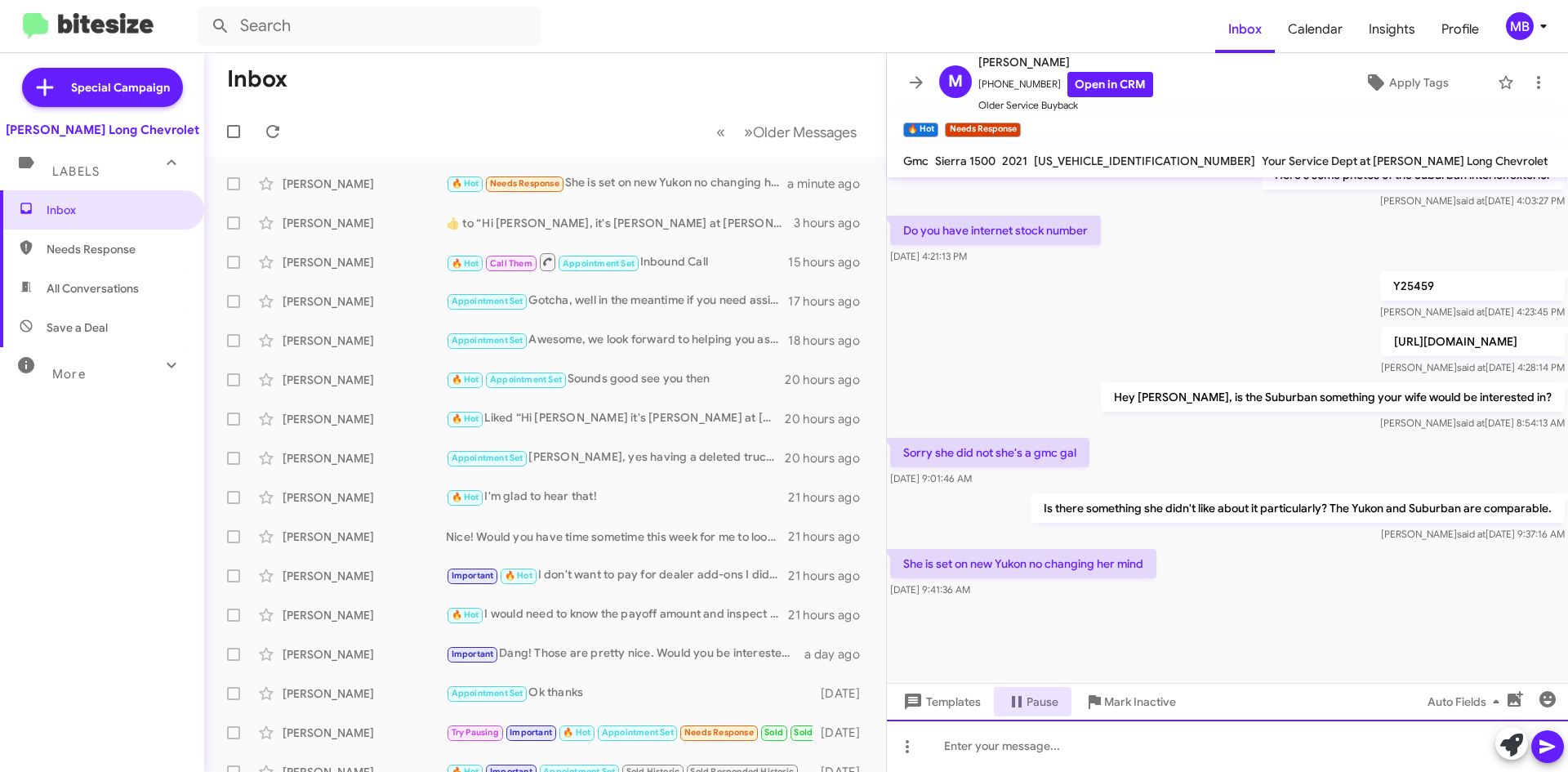
click at [1121, 763] on div at bounding box center [1227, 745] width 681 height 52
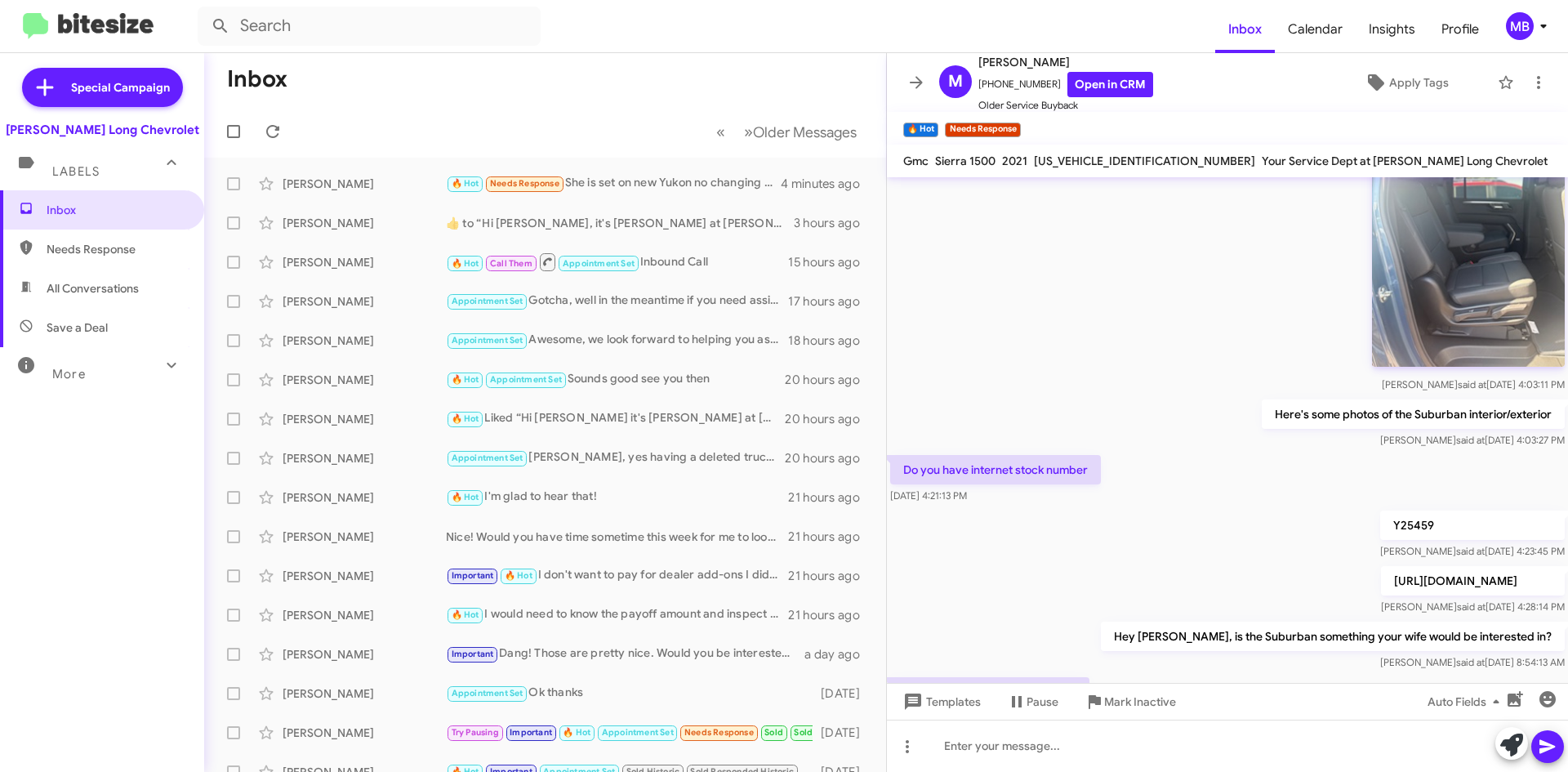
scroll to position [2822, 0]
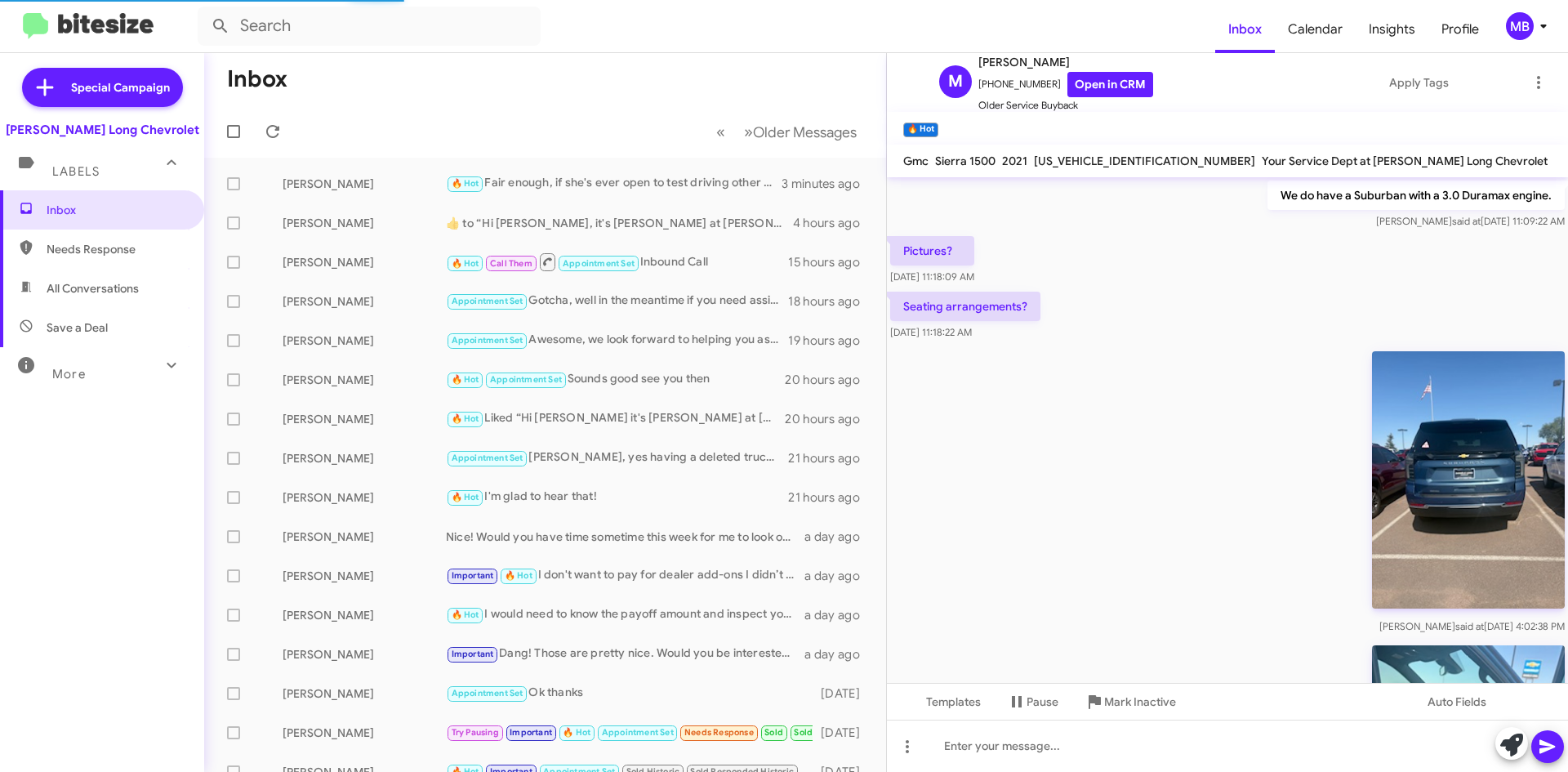
scroll to position [2594, 0]
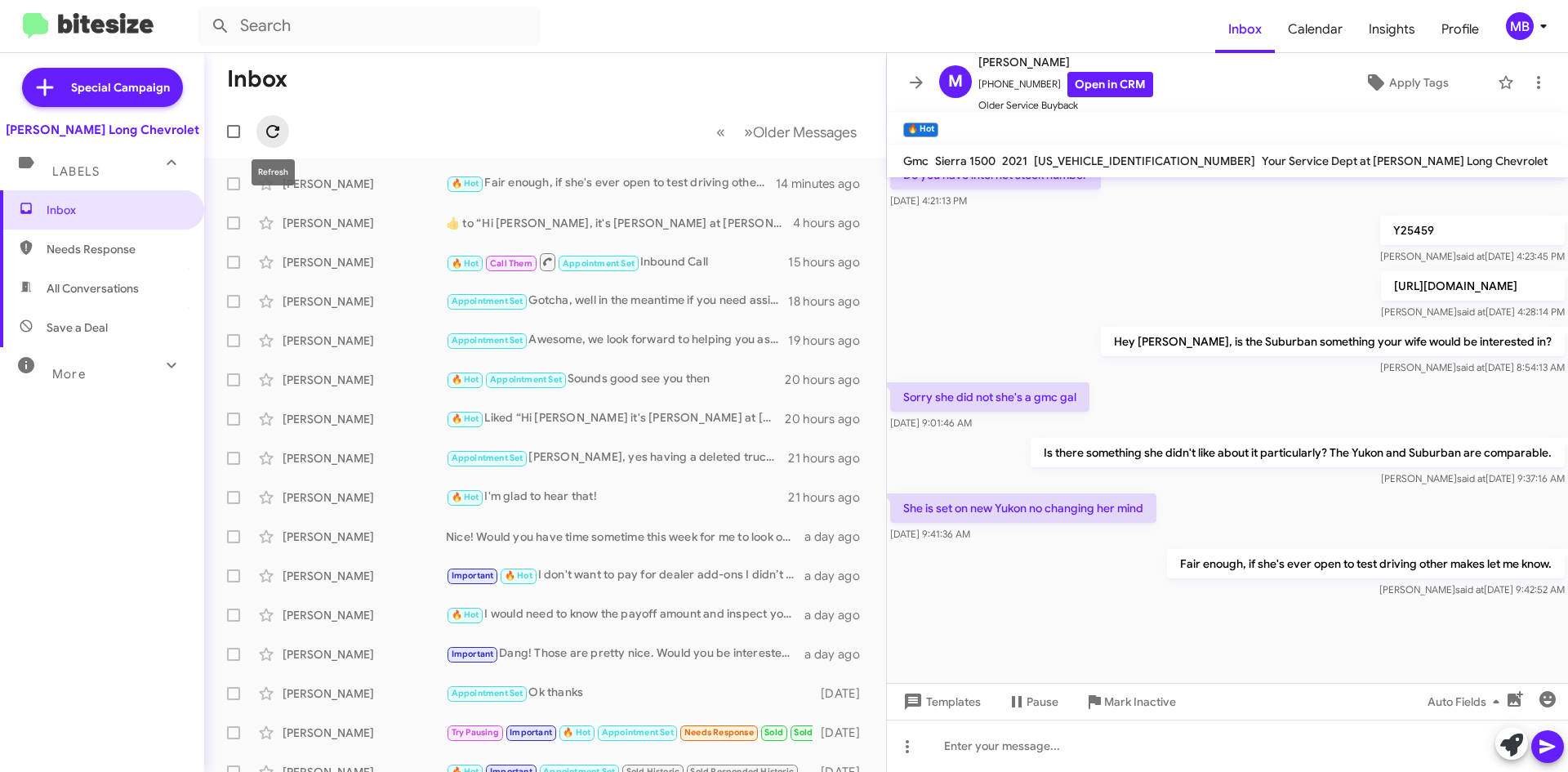
click at [280, 127] on icon at bounding box center [273, 131] width 20 height 20
